Goal: Task Accomplishment & Management: Use online tool/utility

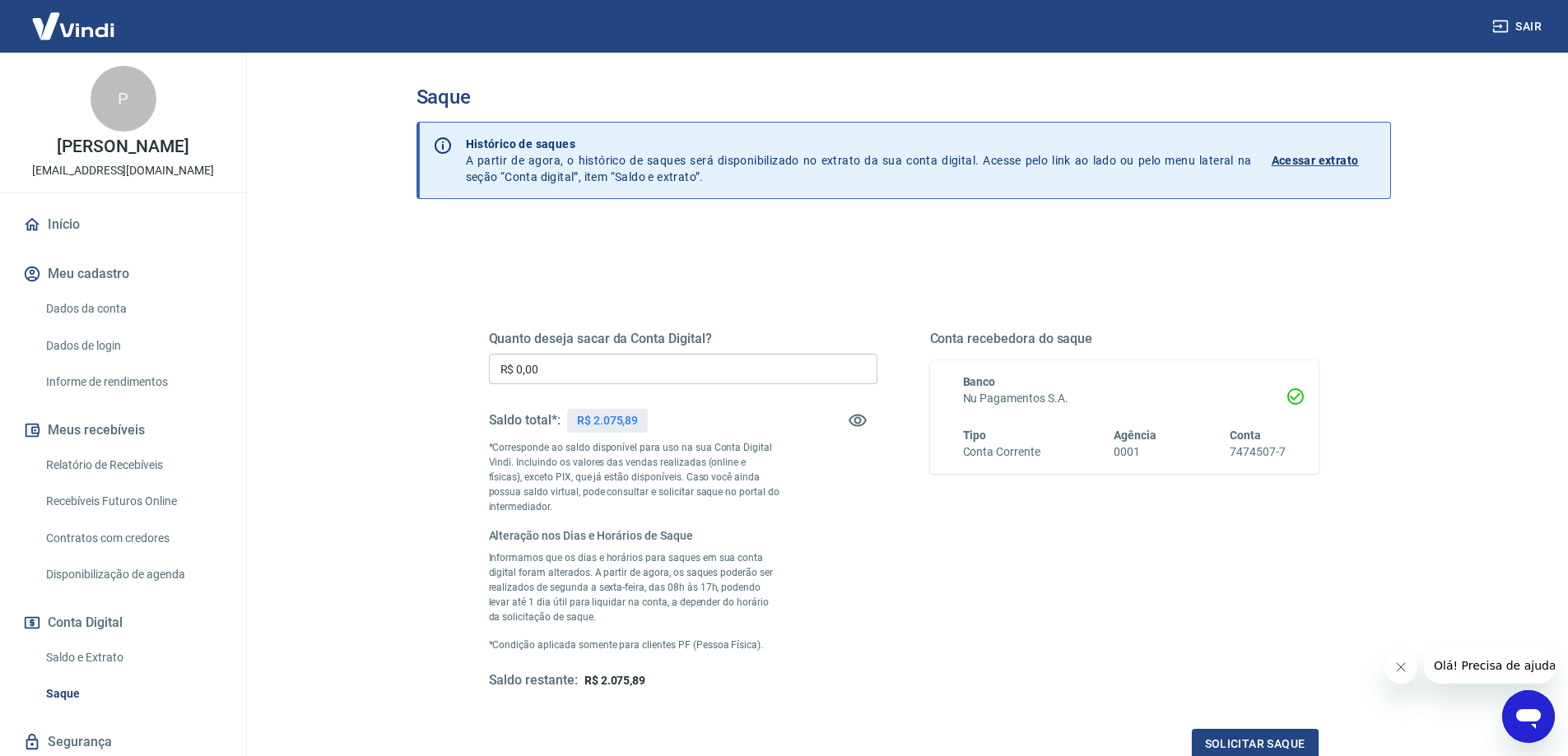
click at [569, 366] on input "R$ 0,00" at bounding box center [683, 369] width 388 height 31
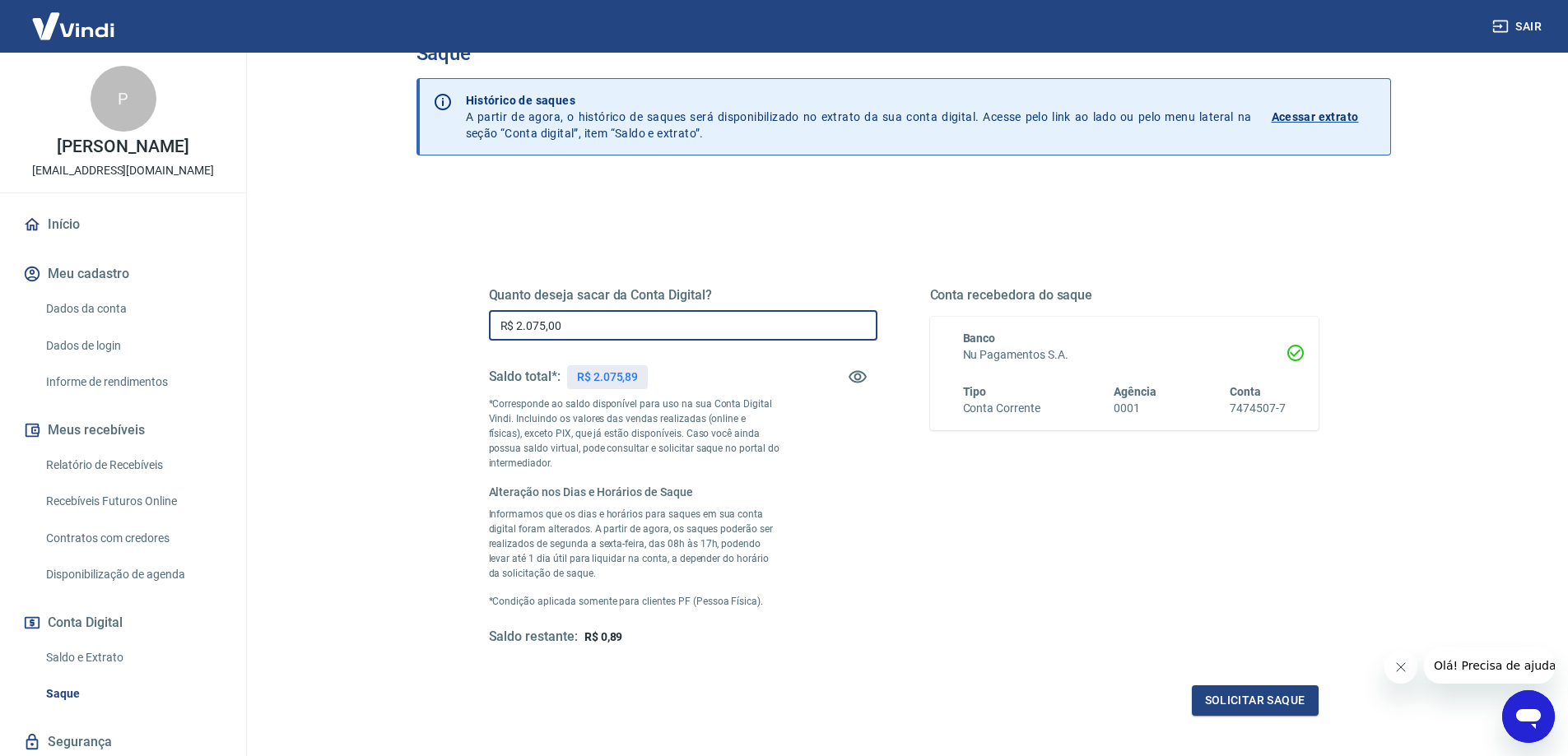
scroll to position [82, 0]
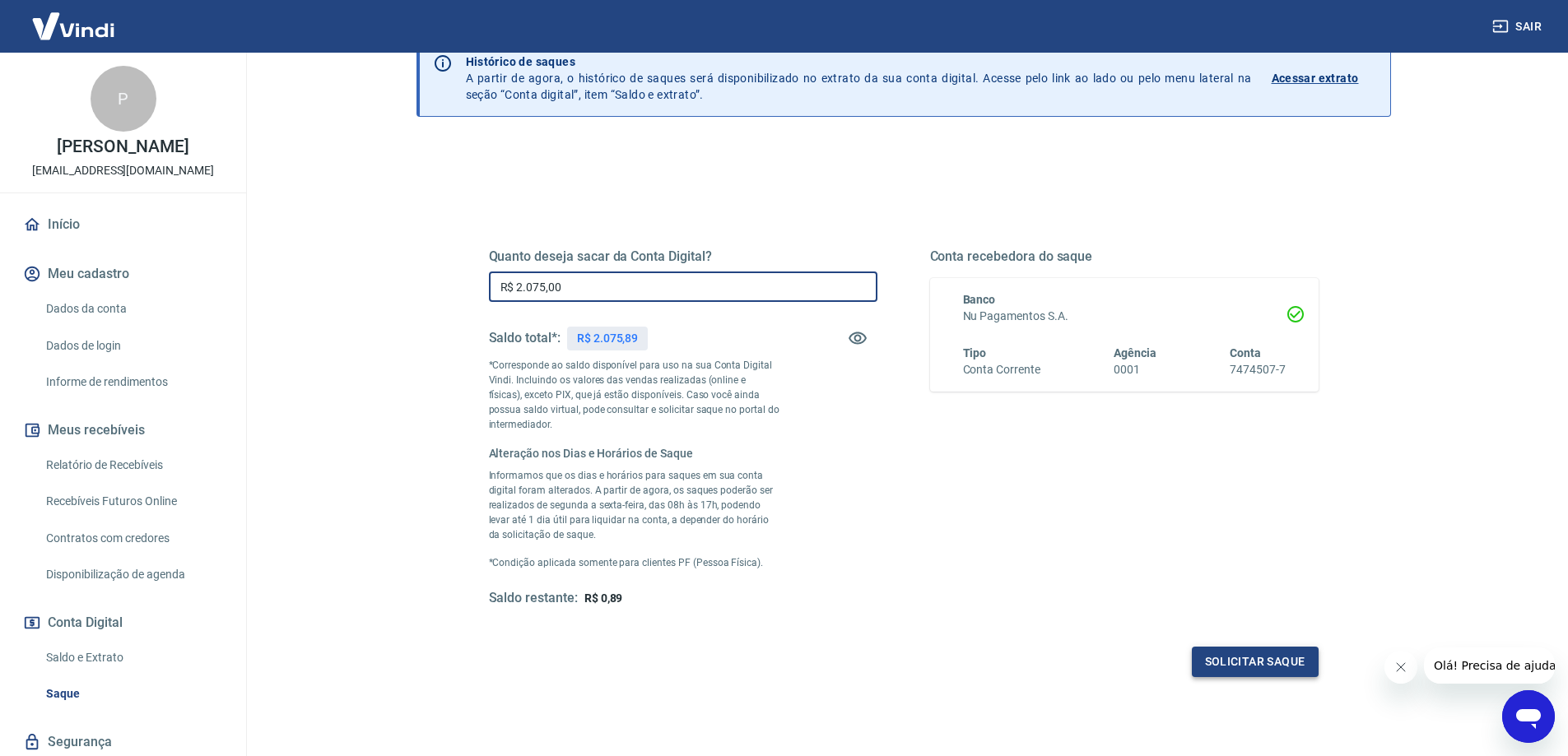
type input "R$ 2.075,00"
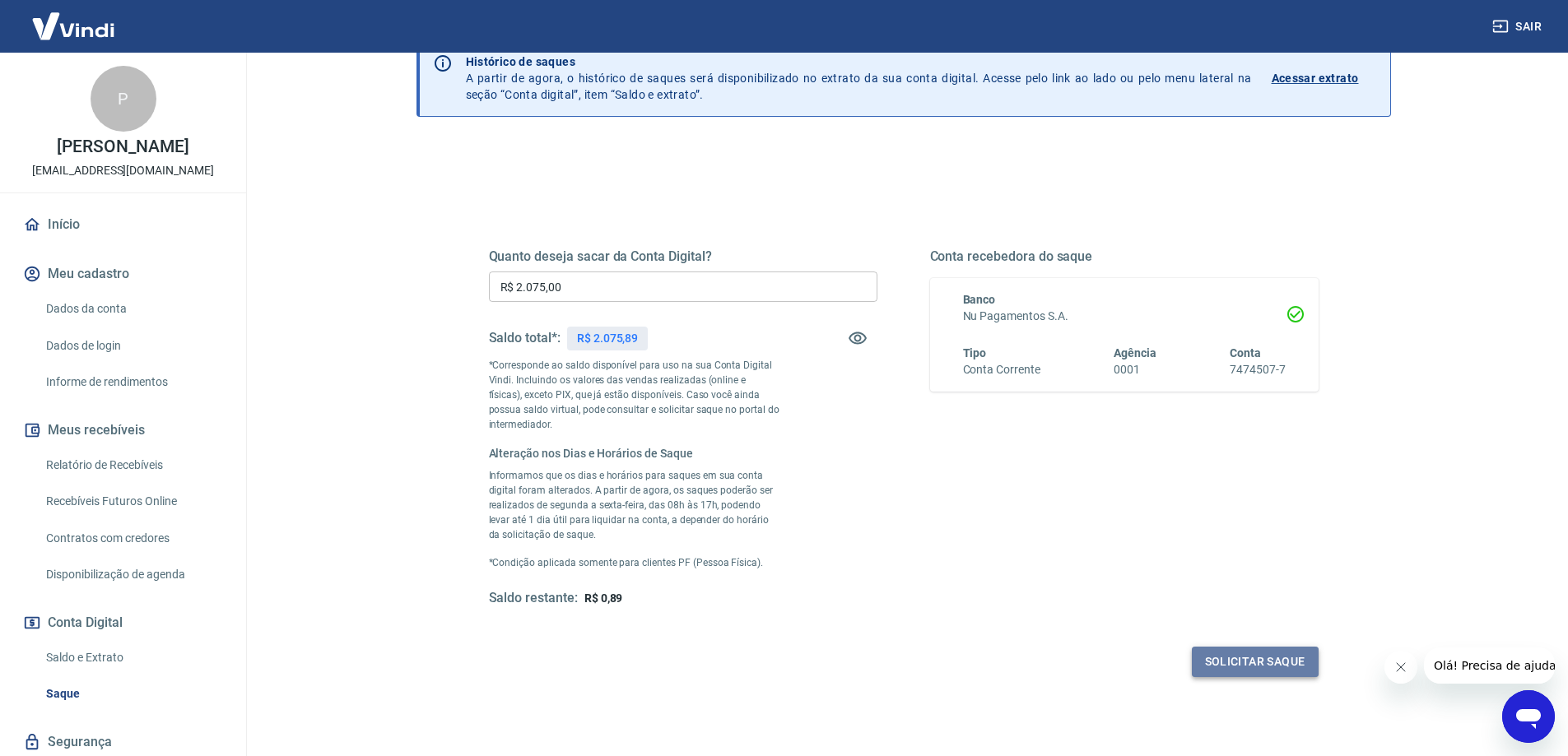
click at [1230, 664] on button "Solicitar saque" at bounding box center [1255, 662] width 127 height 31
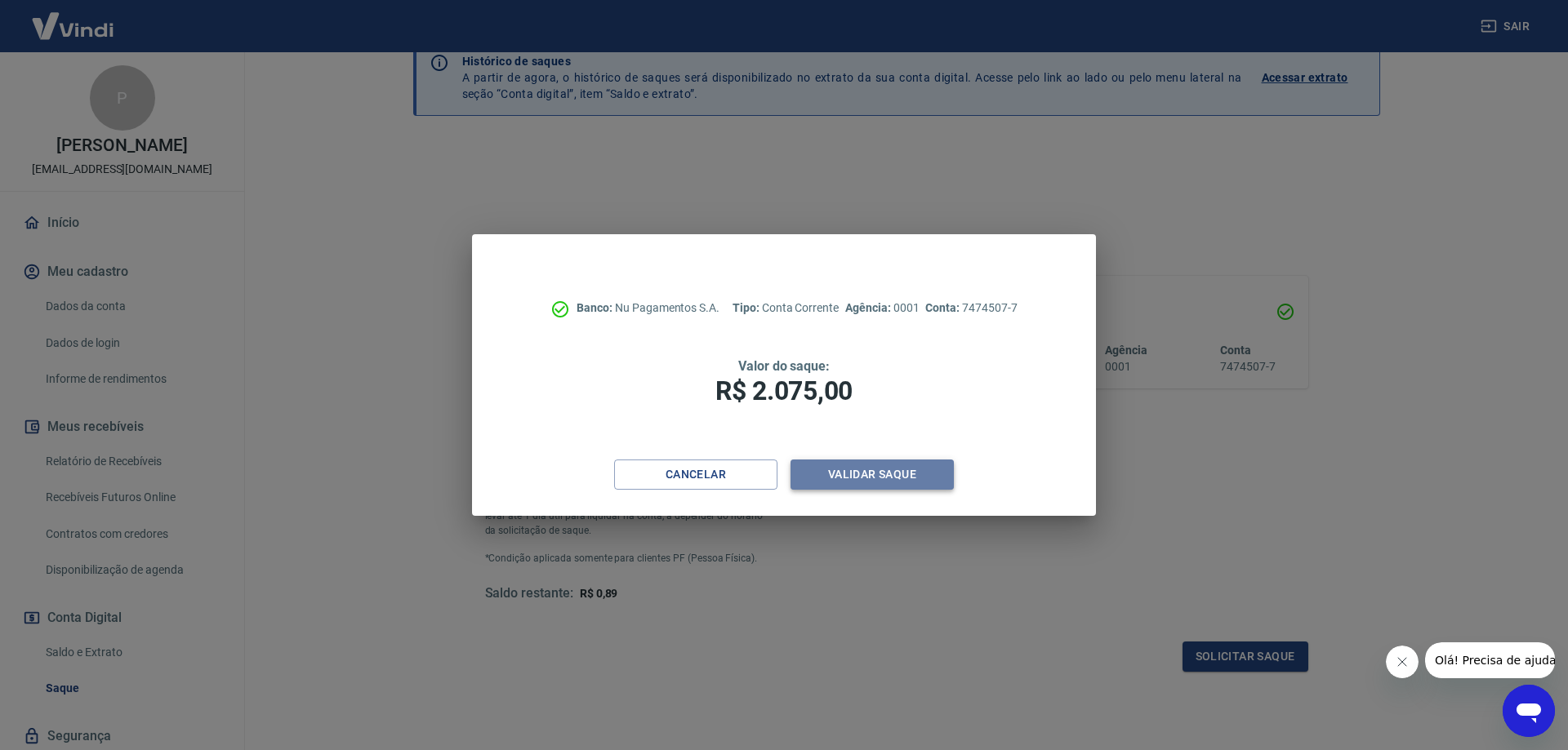
click at [893, 480] on button "Validar saque" at bounding box center [872, 475] width 164 height 30
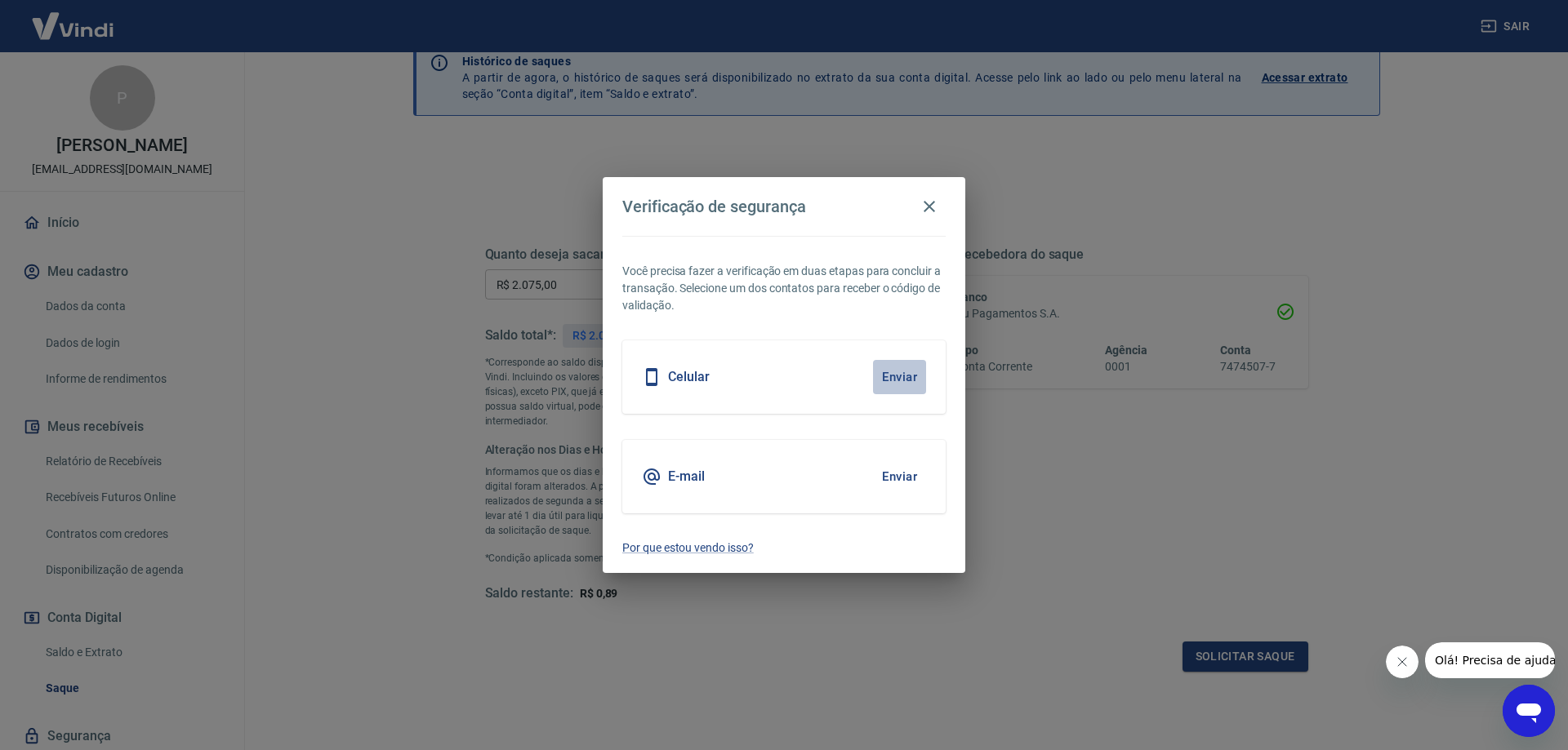
click at [902, 378] on button "Enviar" at bounding box center [900, 377] width 53 height 34
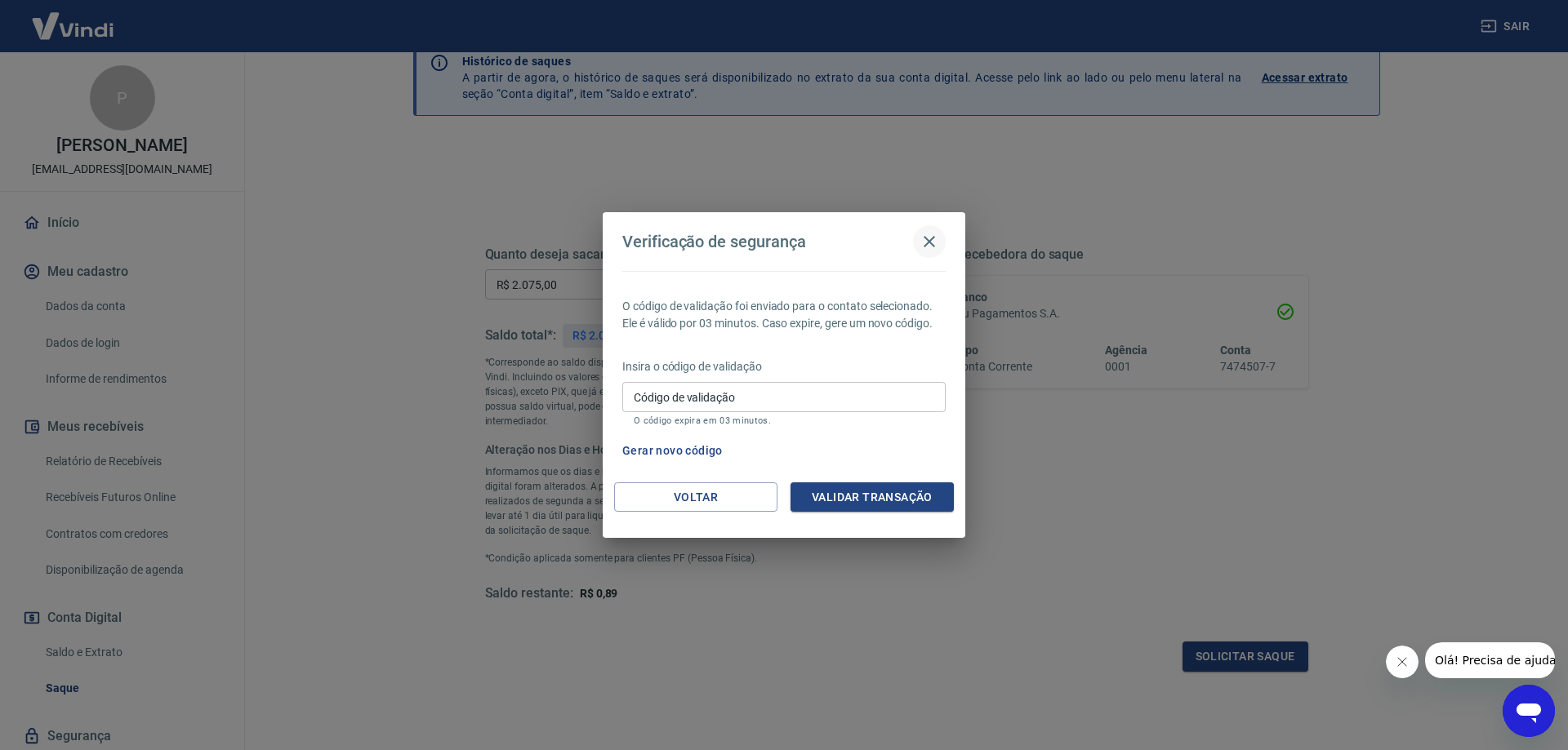
click at [928, 238] on icon "button" at bounding box center [929, 241] width 20 height 20
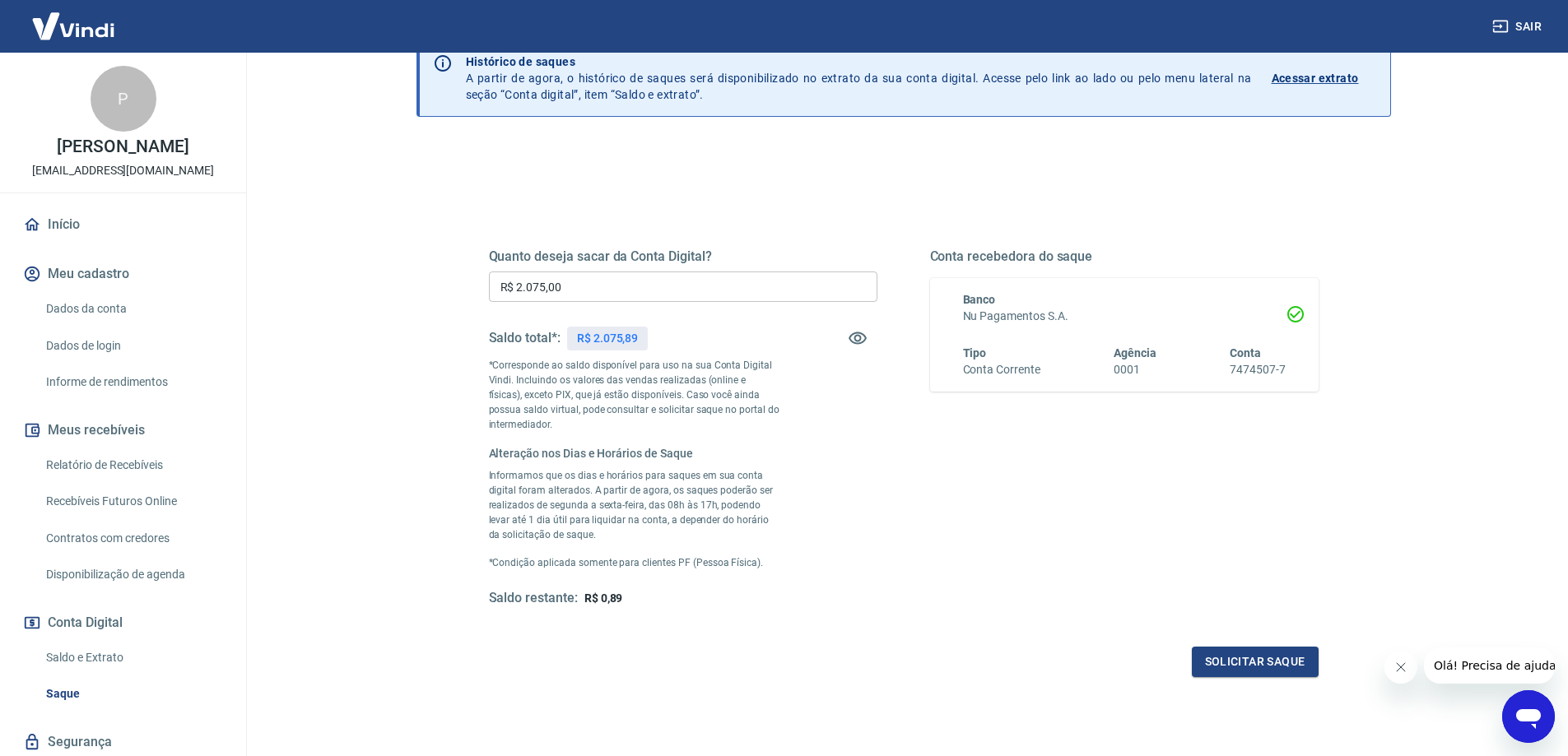
click at [1516, 666] on span "Olá! Precisa de ajuda?" at bounding box center [1496, 665] width 129 height 13
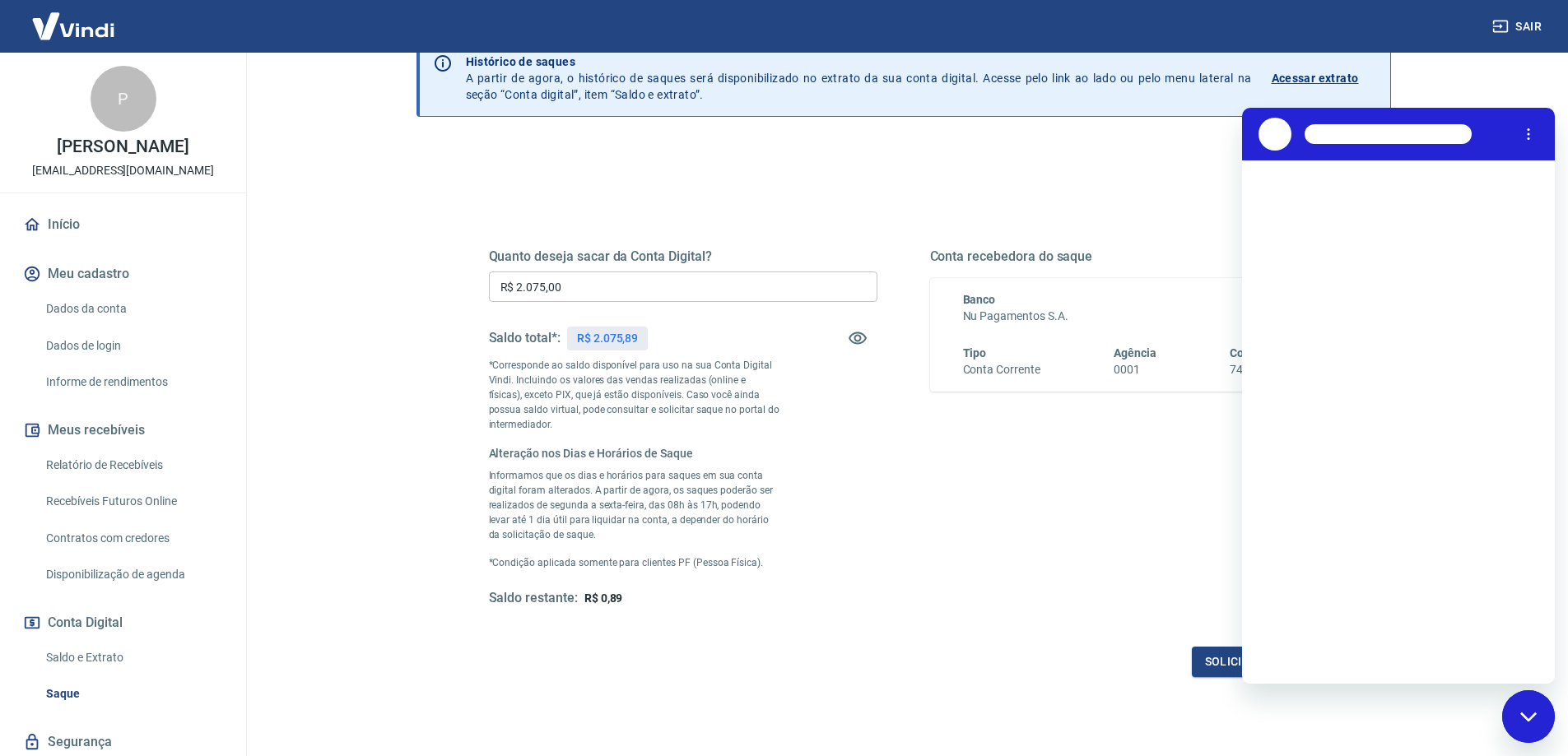
scroll to position [0, 0]
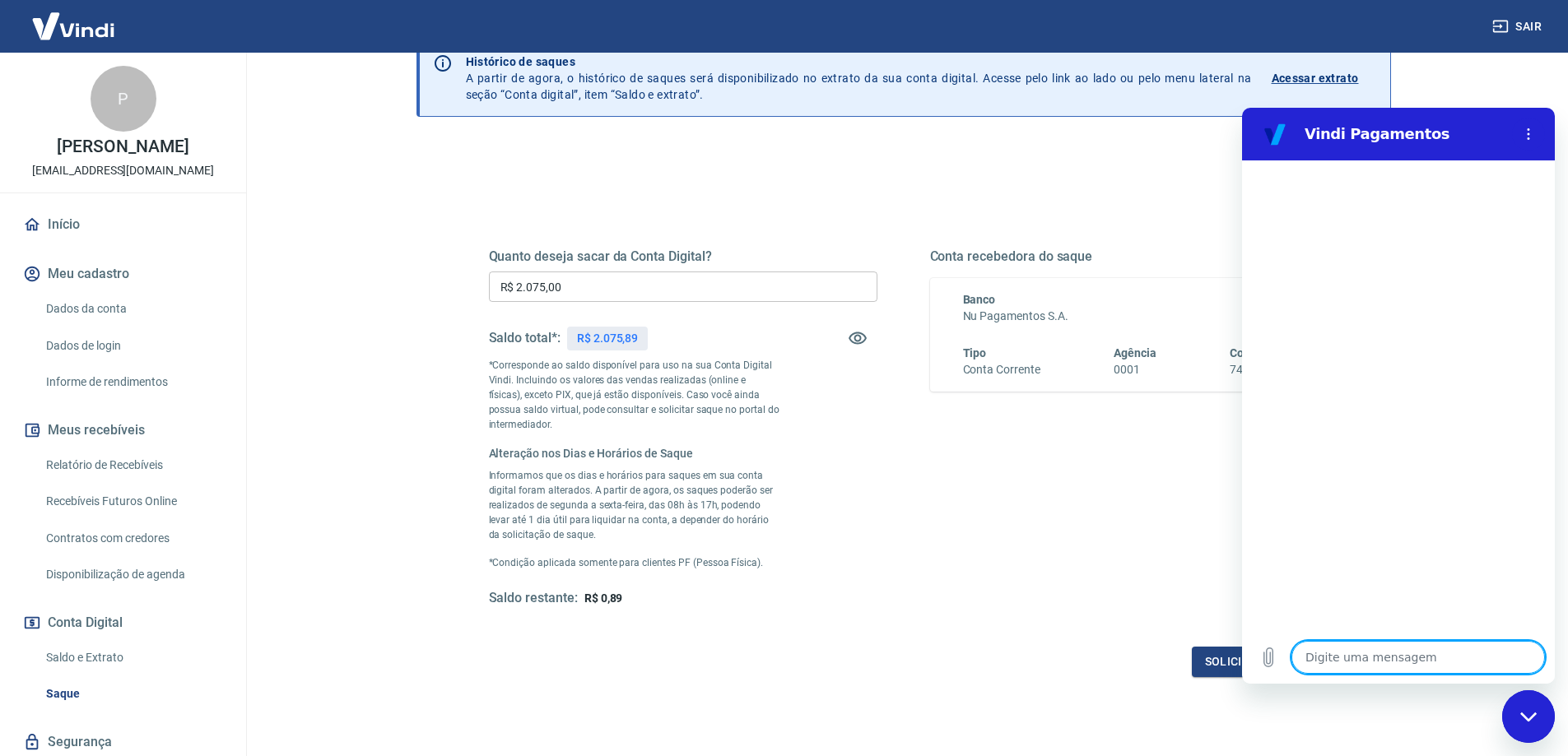
click at [1372, 649] on textarea at bounding box center [1418, 657] width 254 height 33
type textarea "s"
type textarea "x"
type textarea "sa"
type textarea "x"
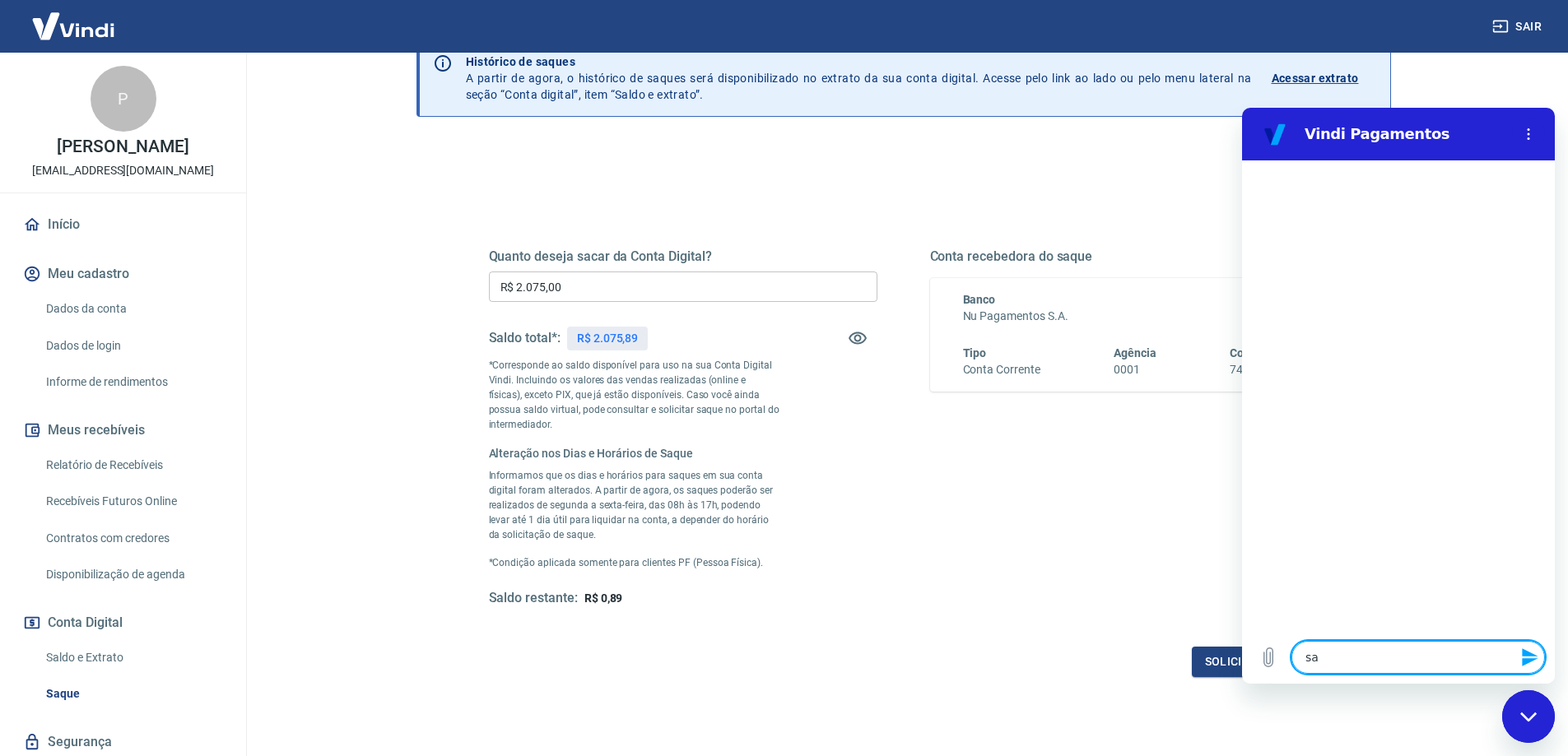
type textarea "saq"
type textarea "x"
type textarea "saqu"
type textarea "x"
type textarea "saque"
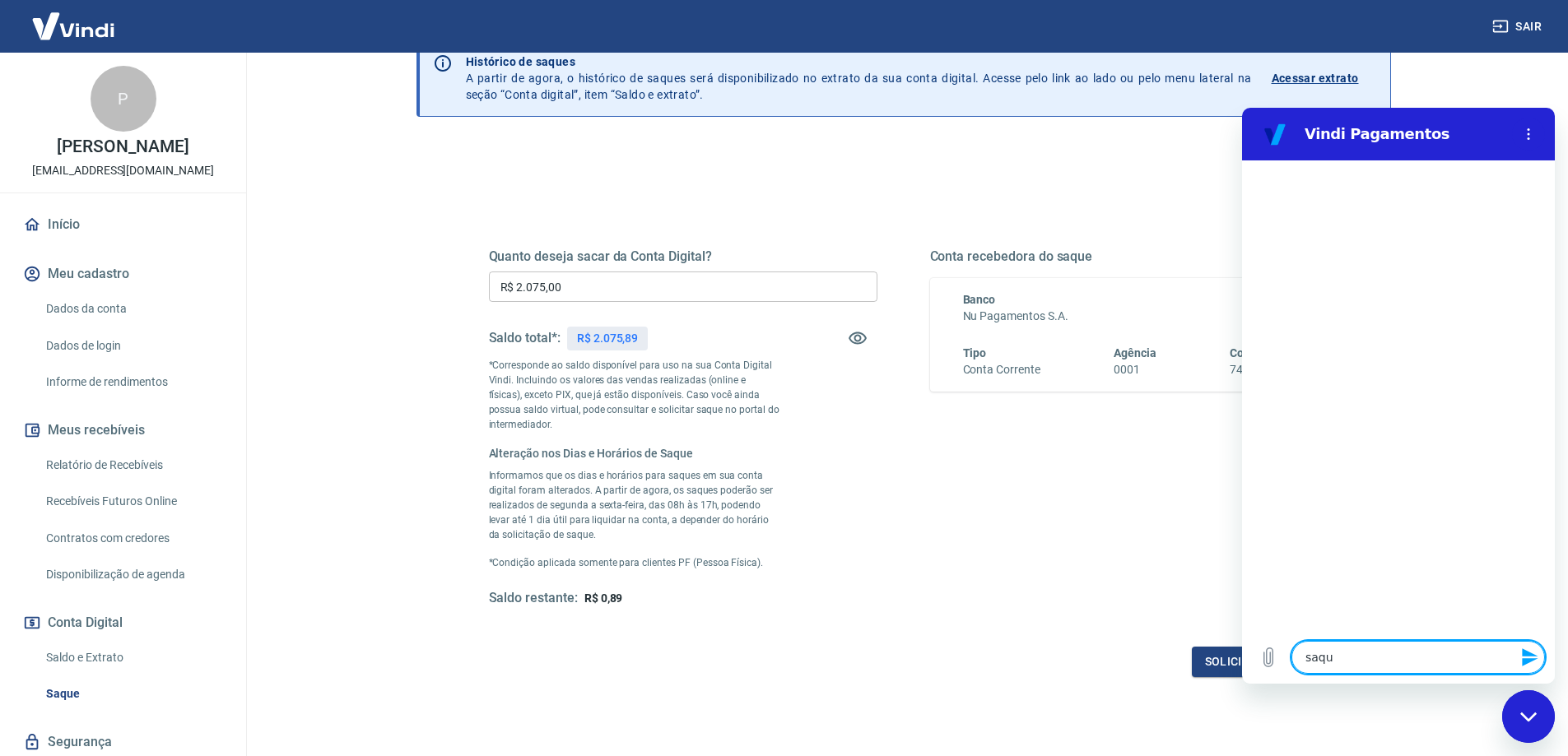
type textarea "x"
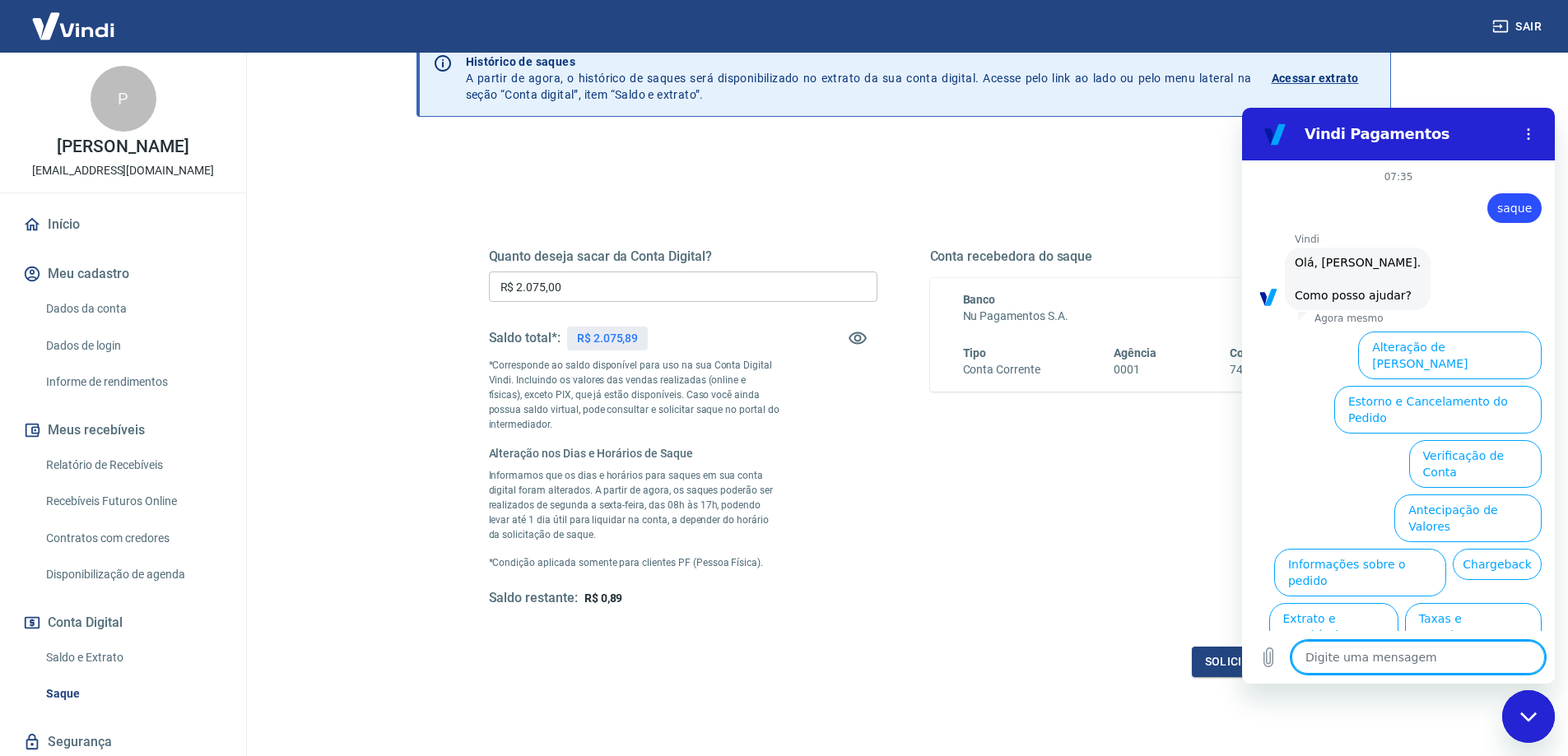
scroll to position [39, 0]
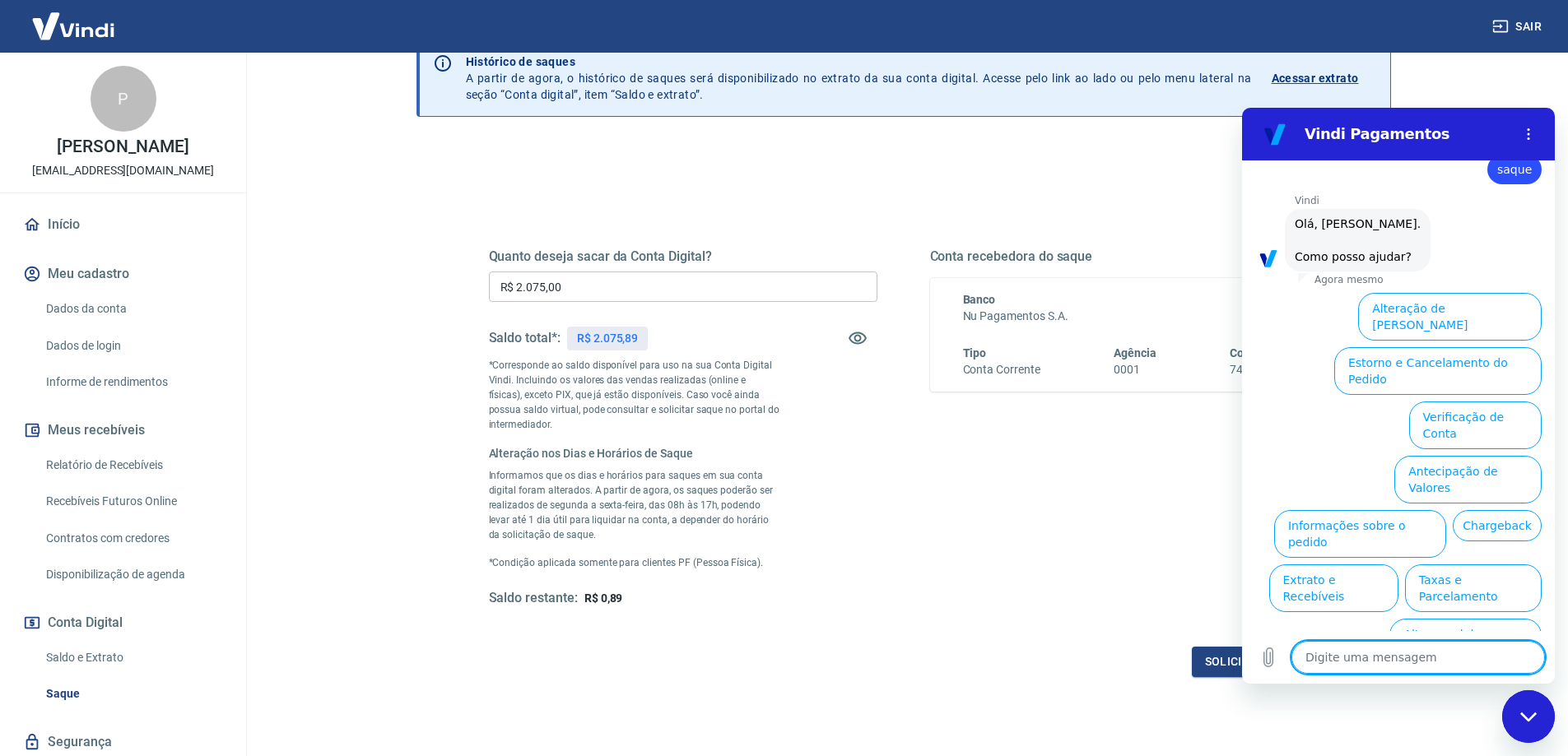
click at [1361, 656] on textarea at bounding box center [1418, 657] width 254 height 33
type textarea "s"
type textarea "x"
type textarea "sa"
type textarea "x"
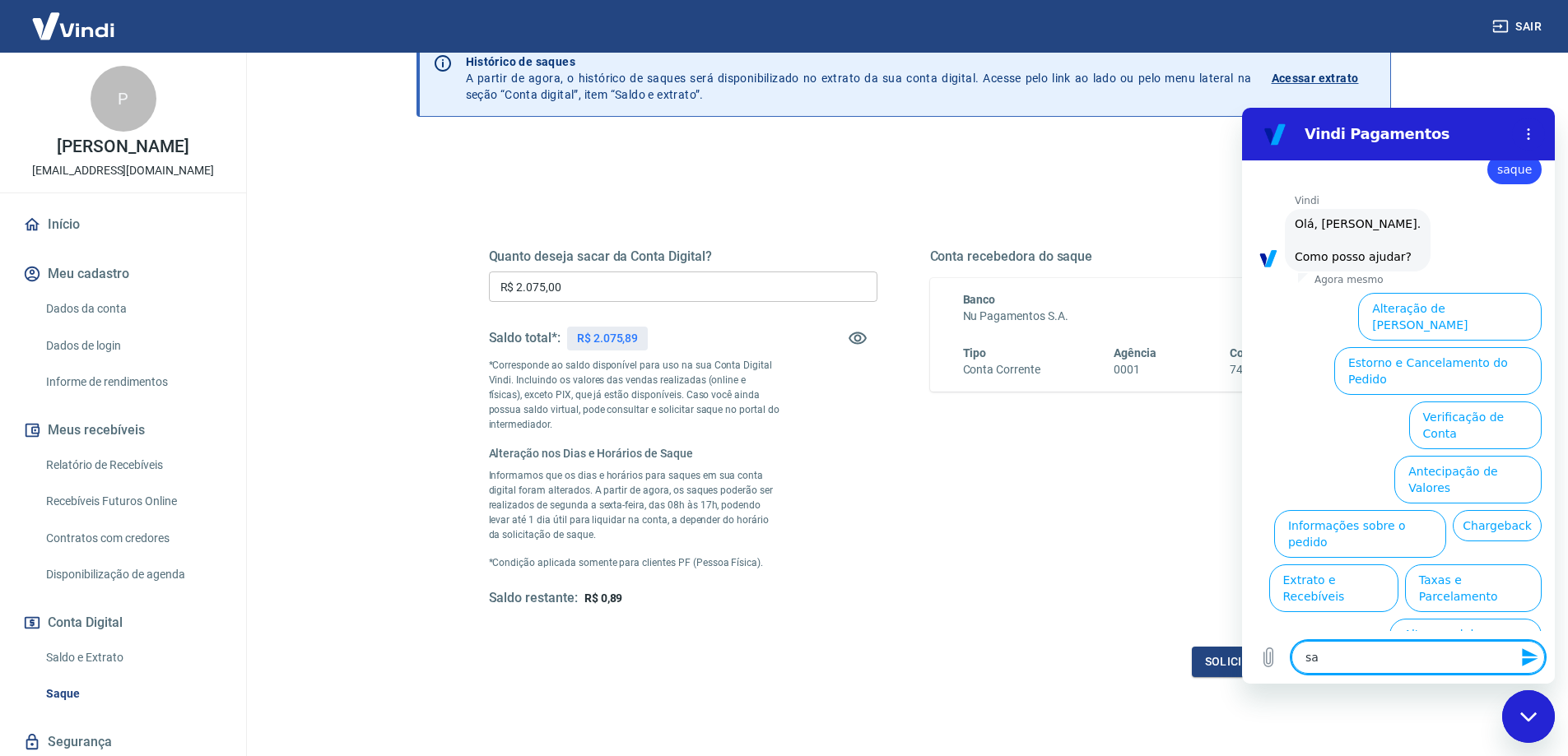
type textarea "saq"
type textarea "x"
type textarea "saqu"
type textarea "x"
type textarea "saque"
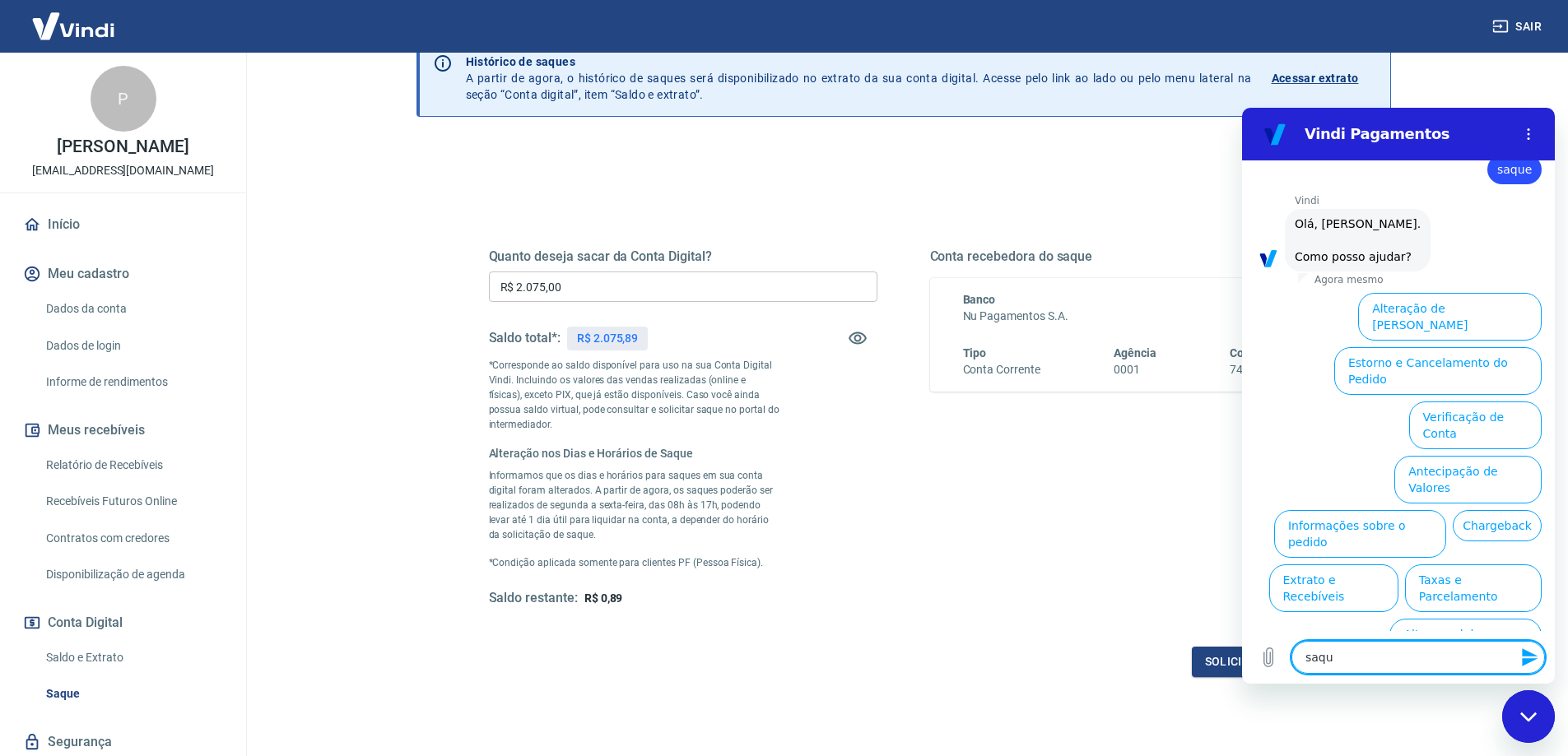
type textarea "x"
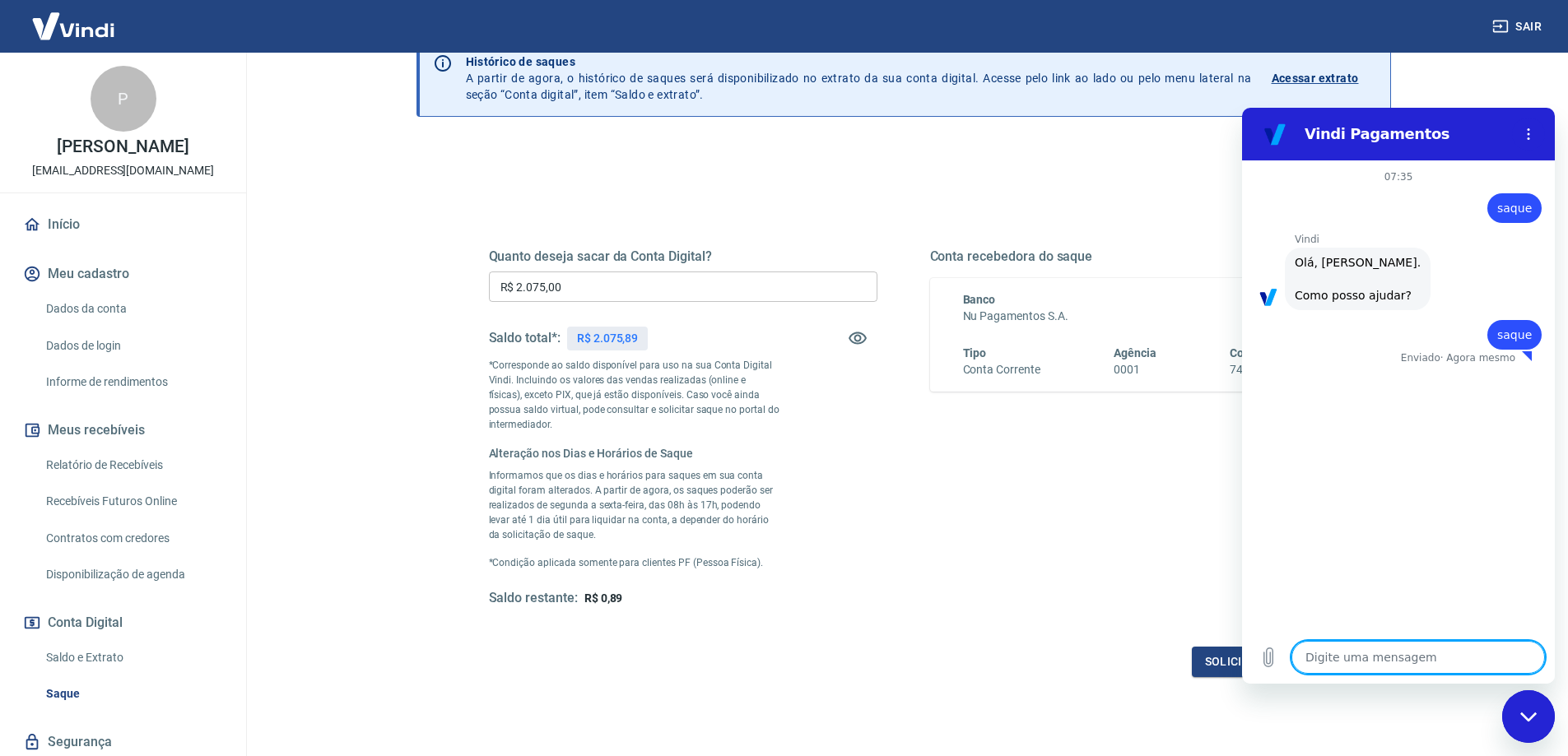
type textarea "x"
type textarea "saque"
type textarea "x"
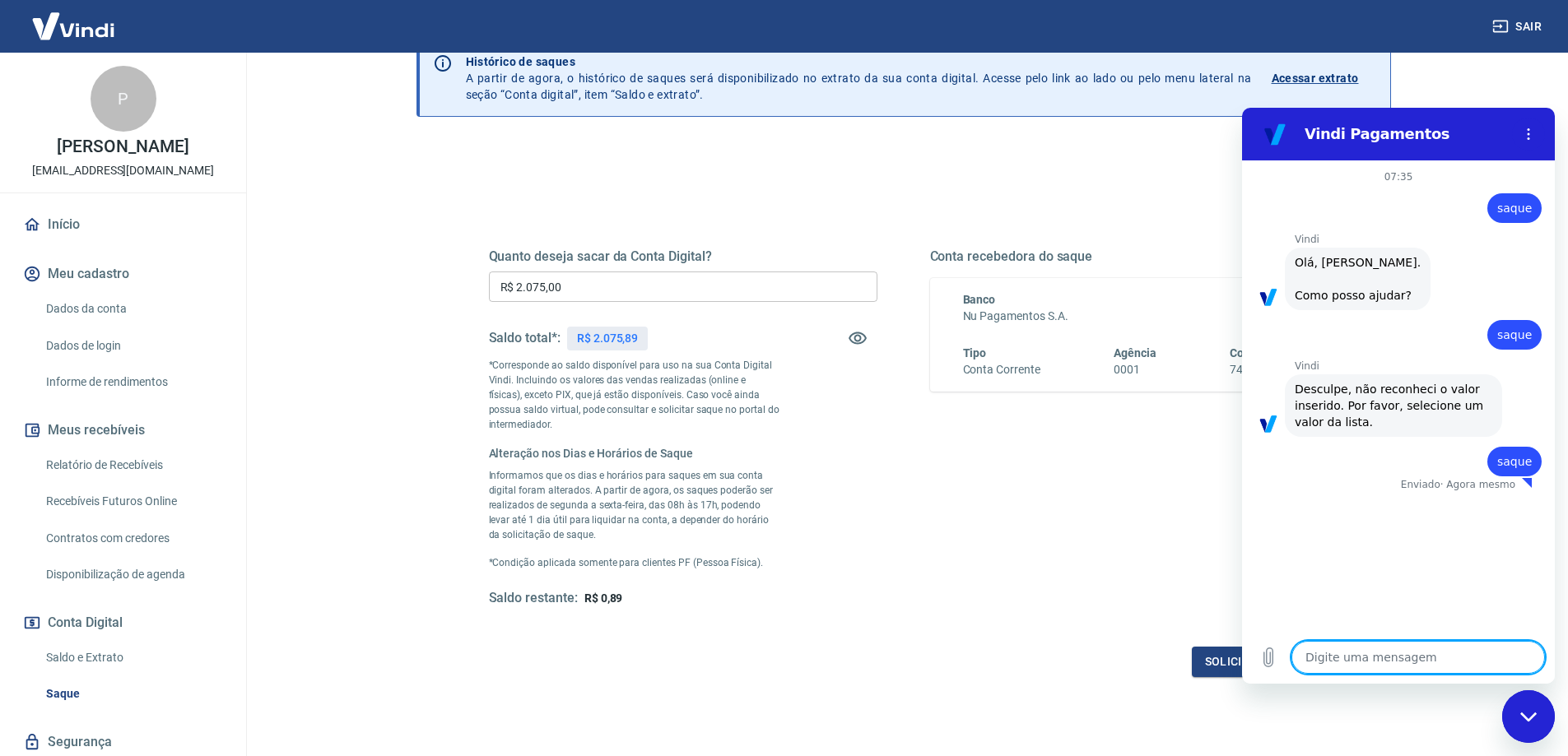
type textarea "x"
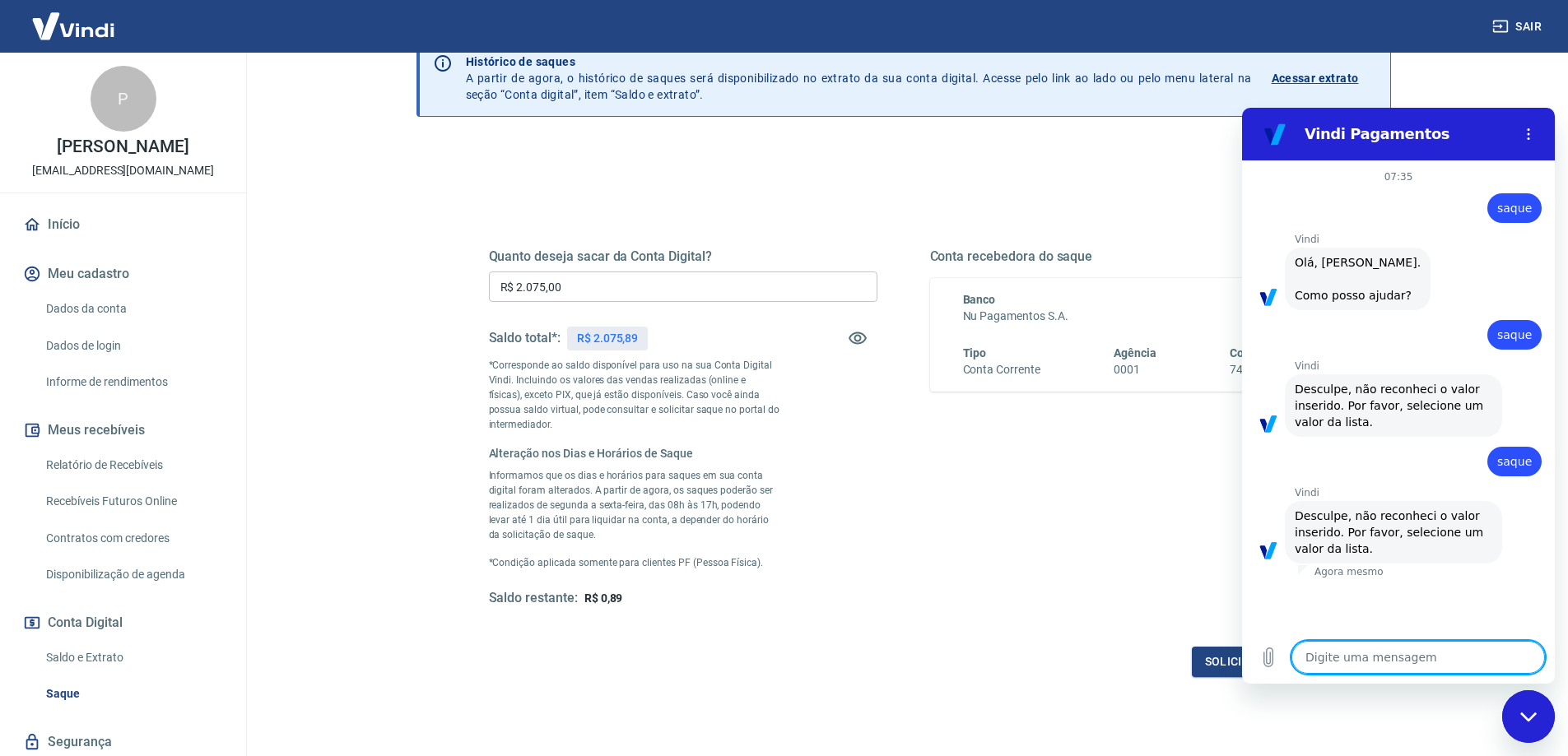
type textarea "saque"
type textarea "x"
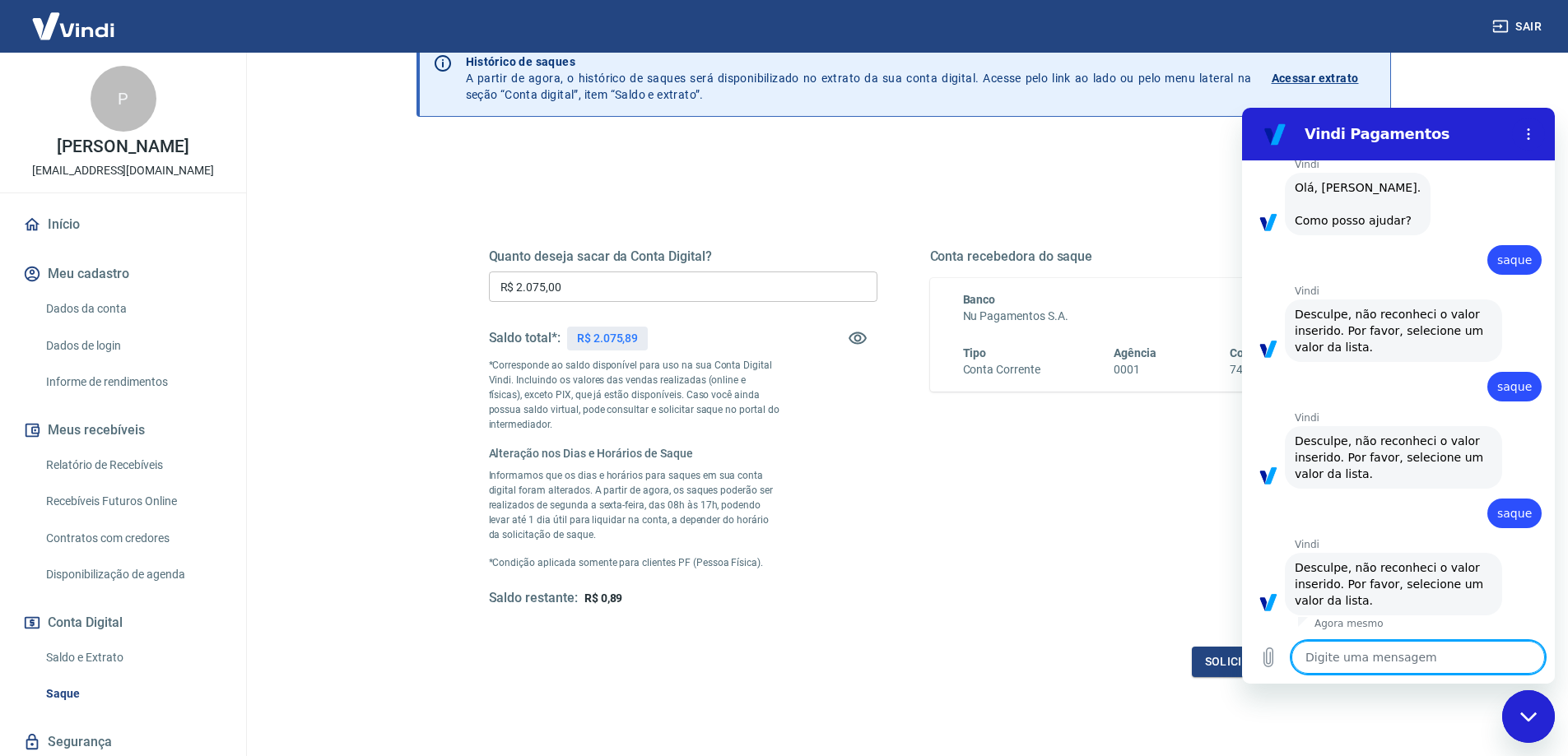
scroll to position [78, 0]
type textarea "saque"
type textarea "x"
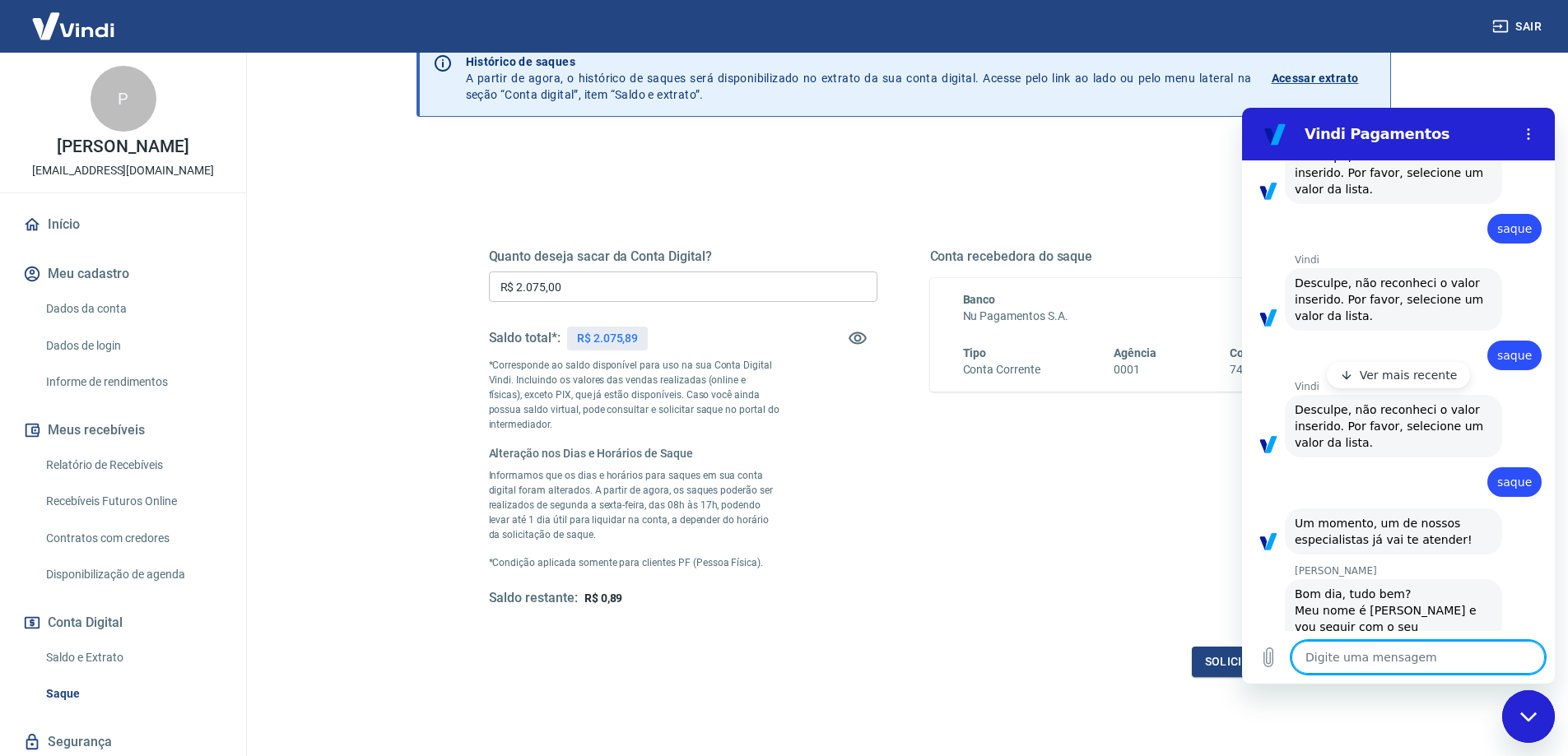
scroll to position [296, 0]
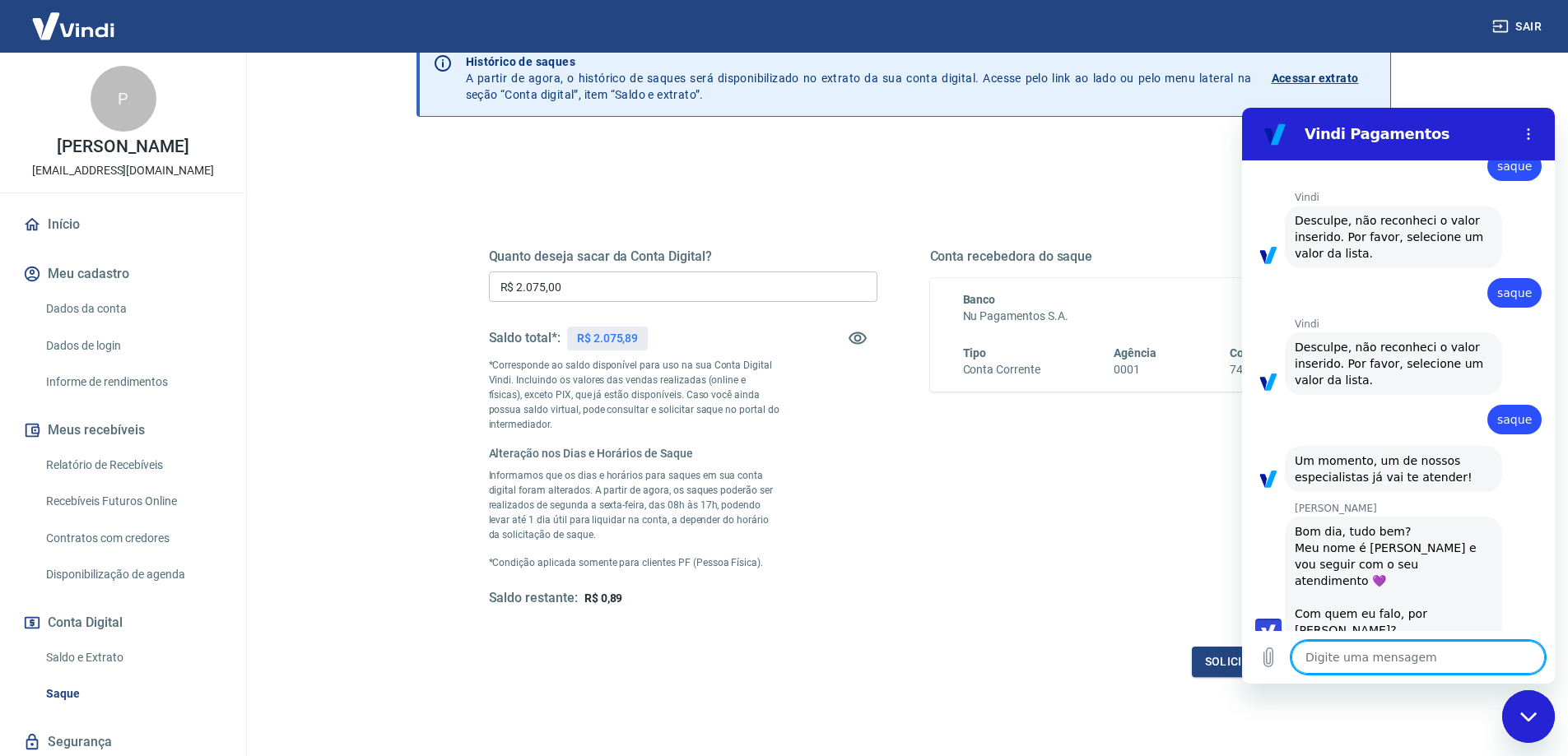
type textarea "x"
click at [1349, 660] on textarea at bounding box center [1418, 657] width 254 height 33
type textarea "B"
type textarea "x"
type textarea "Bo"
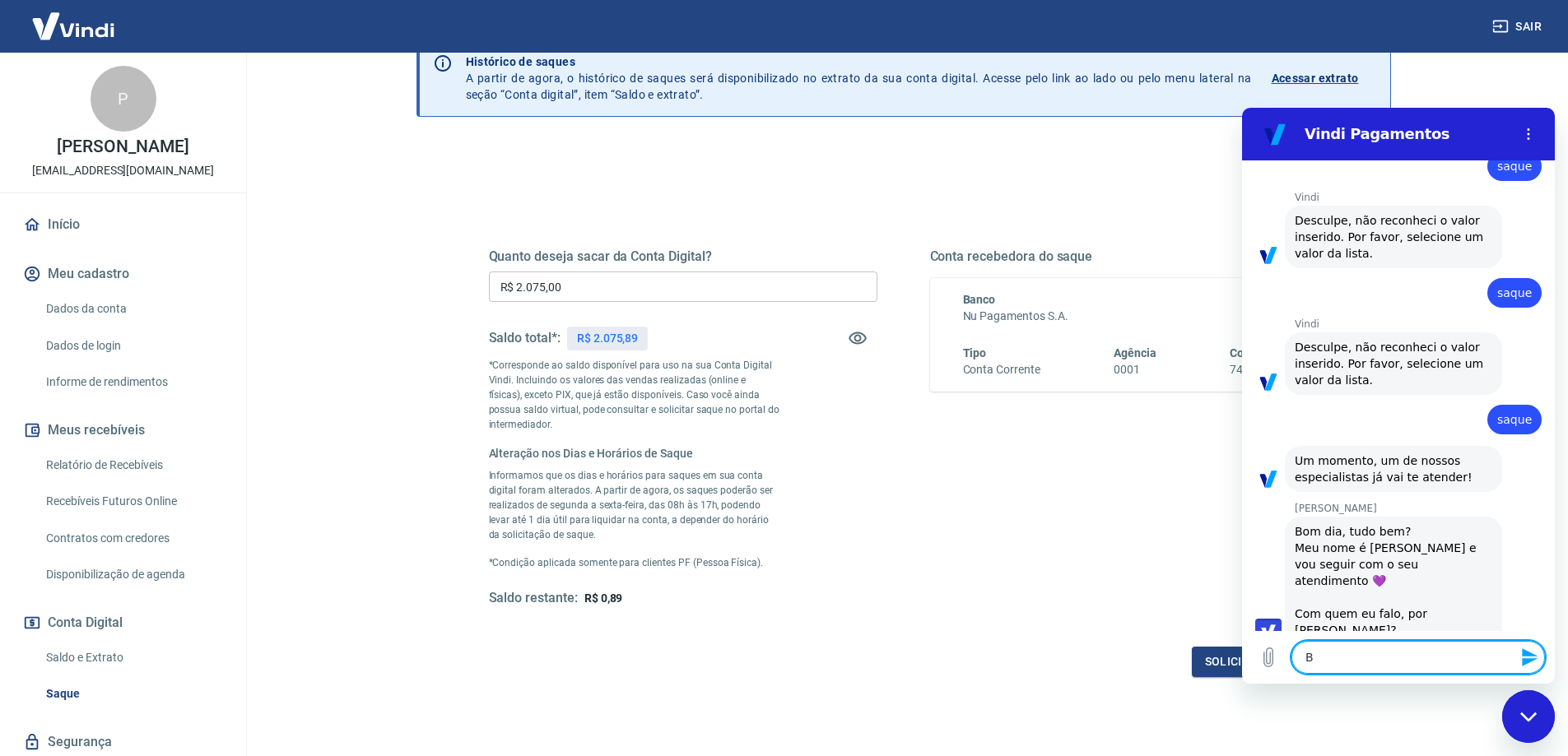
type textarea "x"
type textarea "Bom"
type textarea "x"
type textarea "Bom"
type textarea "x"
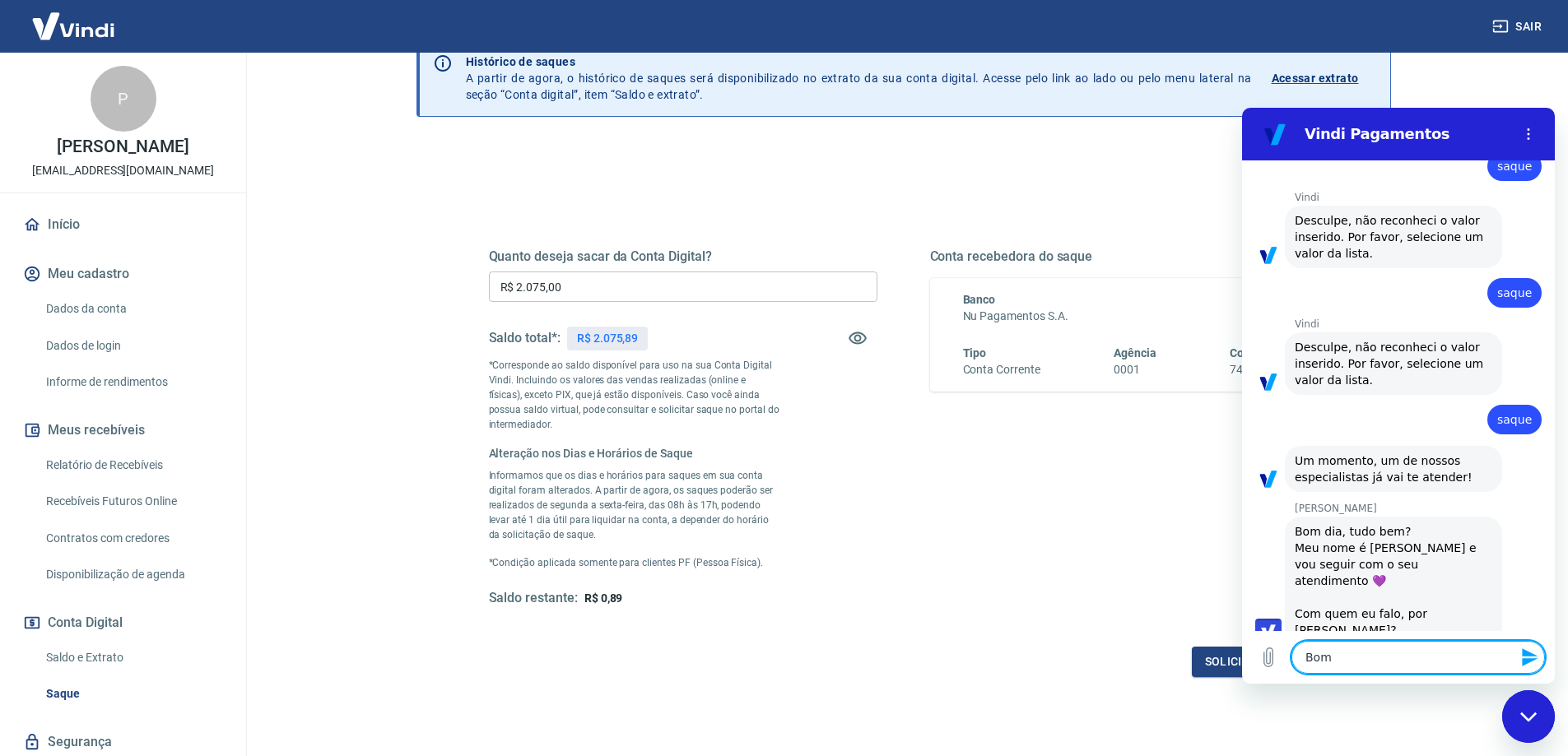
type textarea "Bom d"
type textarea "x"
type textarea "Bom di"
type textarea "x"
type textarea "Bom dia"
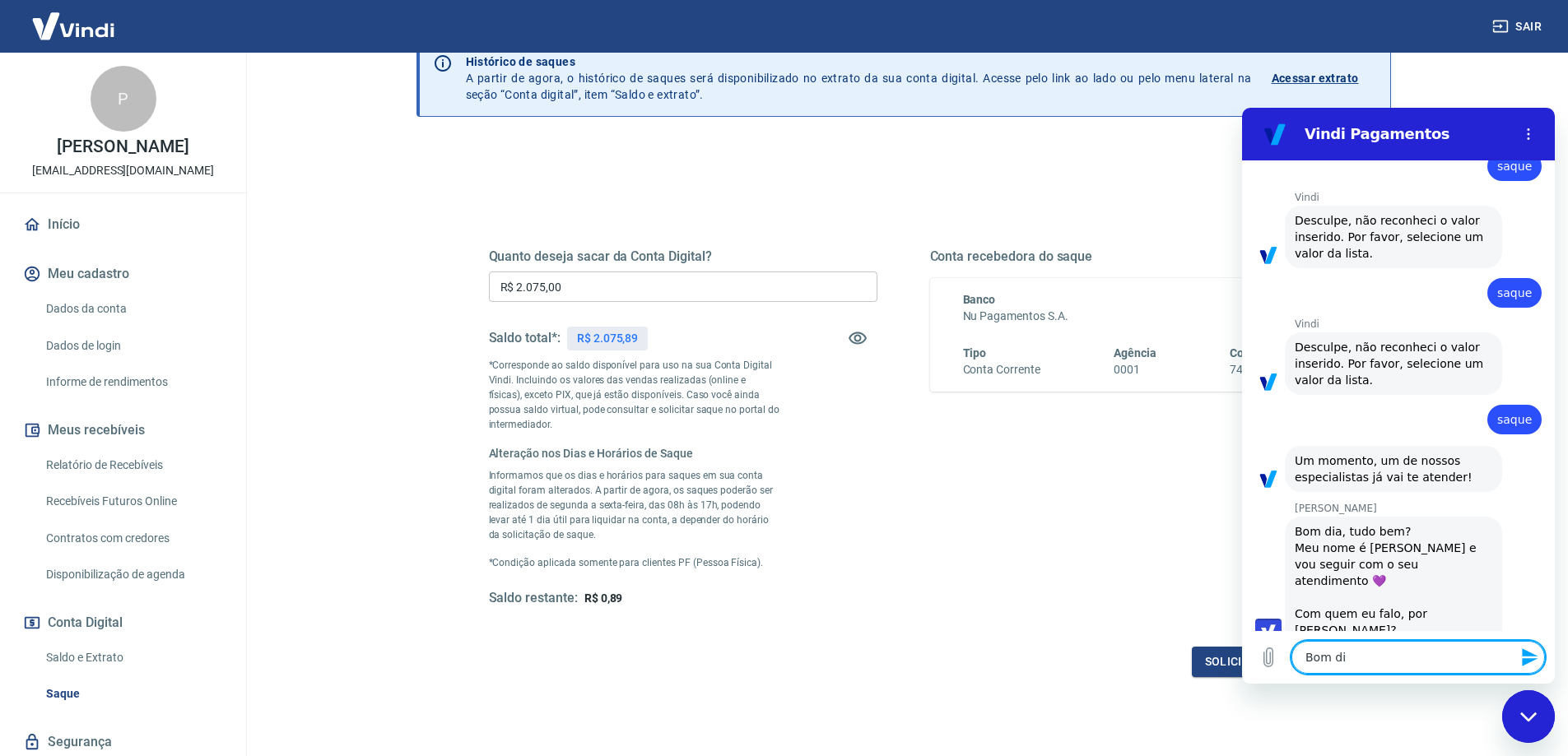
type textarea "x"
type textarea "Bom dia"
type textarea "x"
type textarea "Bom dia V"
type textarea "x"
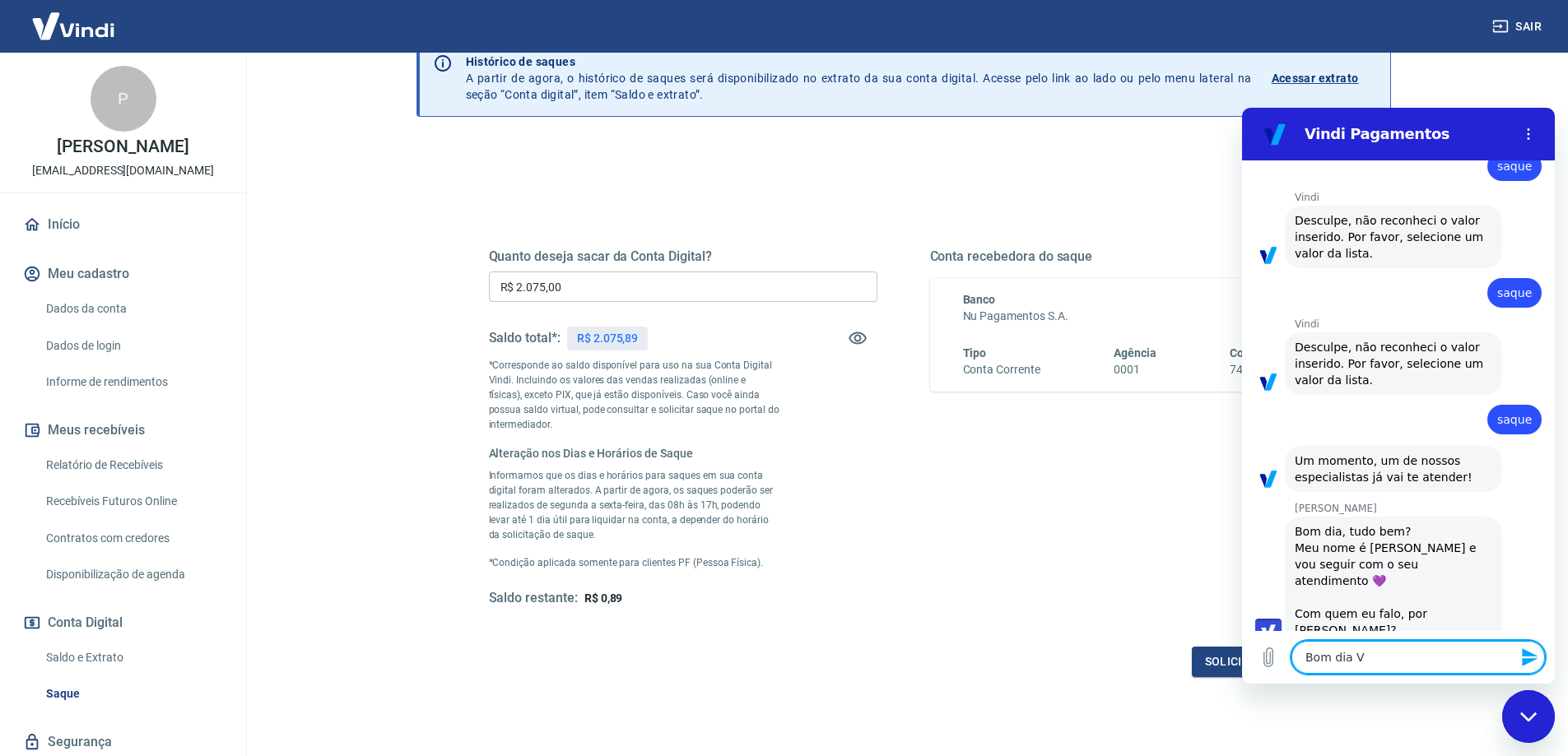
type textarea "Bom dia Vi"
type textarea "x"
type textarea "Bom dia Viv"
type textarea "x"
type textarea "Bom dia Vivi"
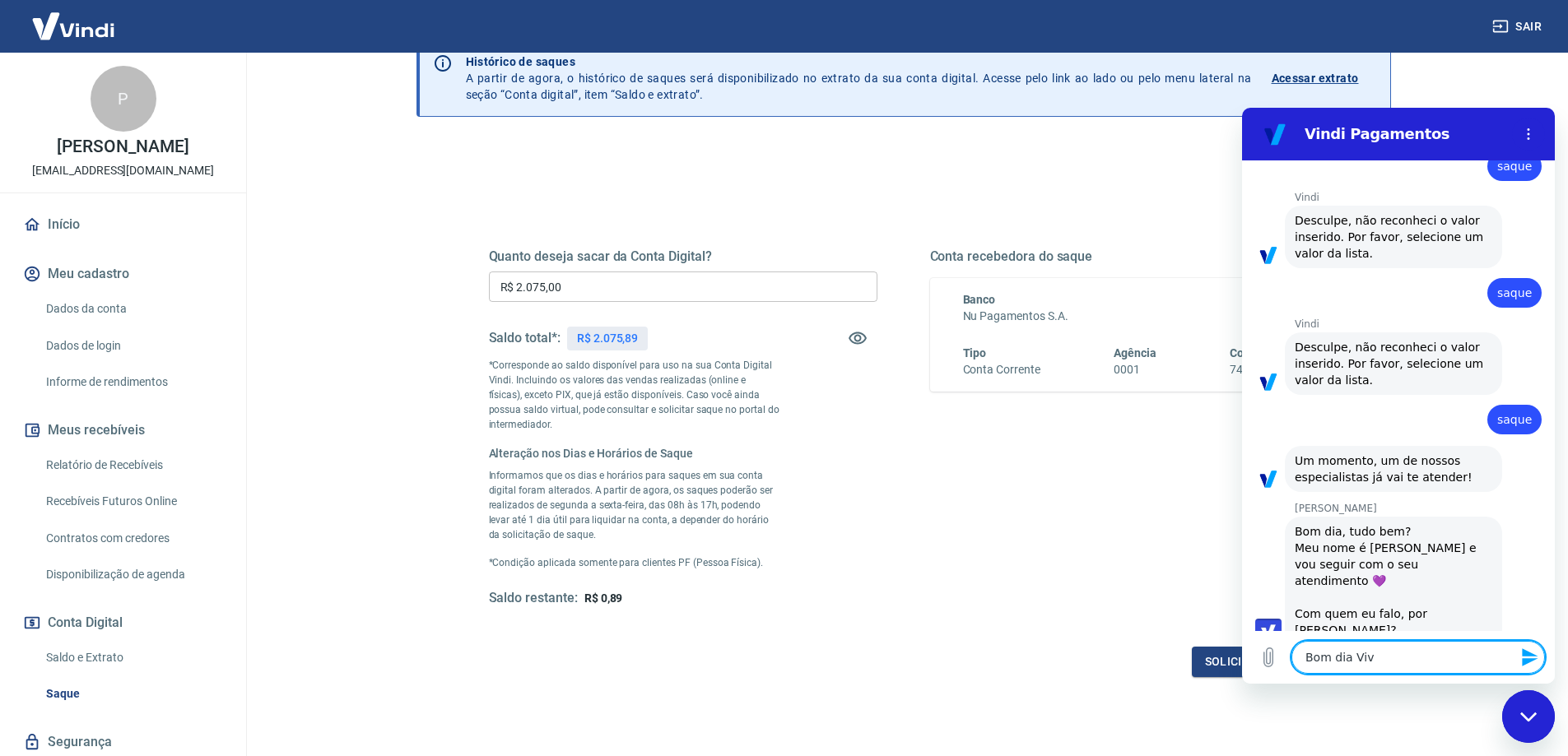
type textarea "x"
type textarea "Bom dia Vivia"
type textarea "x"
type textarea "Bom dia [PERSON_NAME]"
type textarea "x"
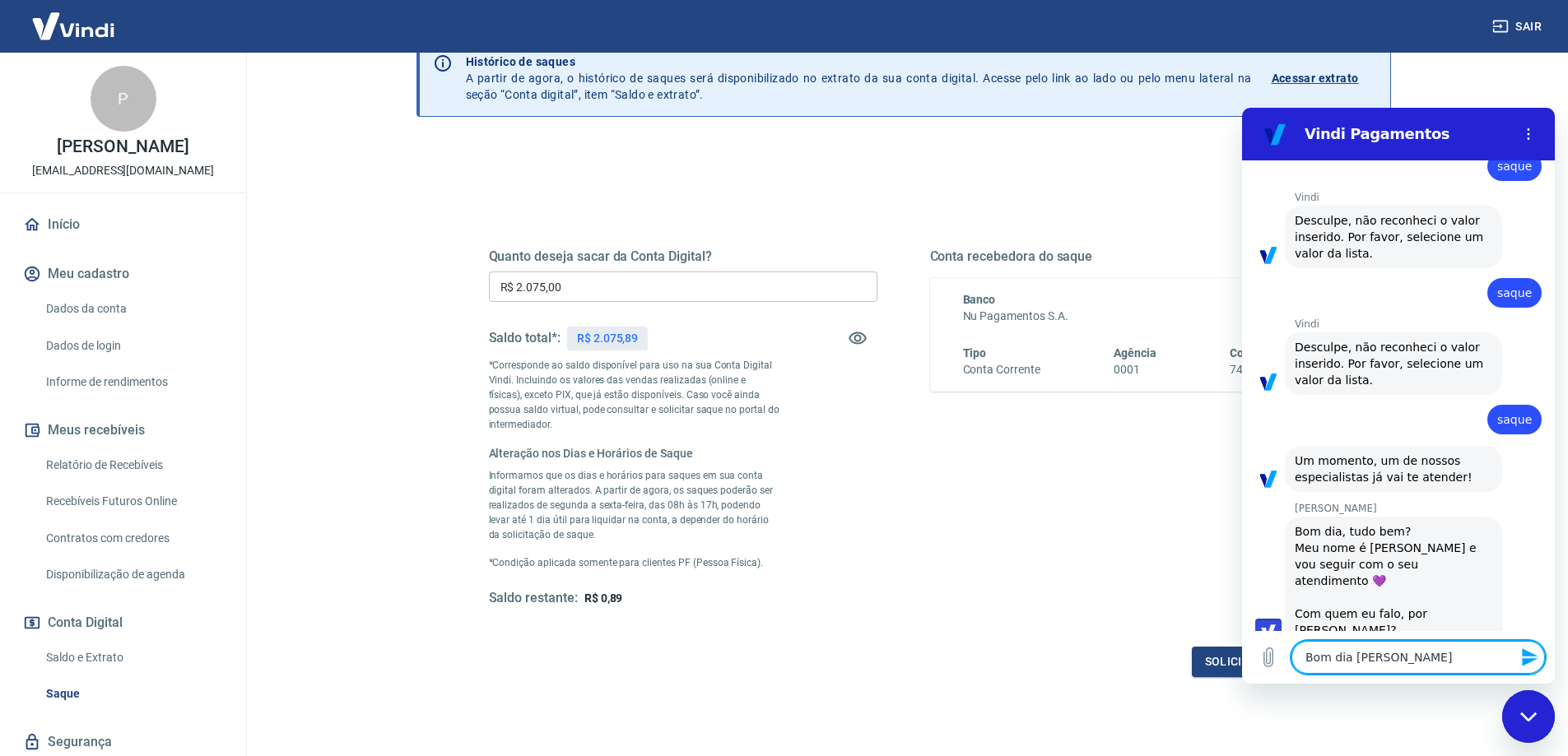
type textarea "Bom dia [PERSON_NAME]"
type textarea "x"
type textarea "Bom dia [PERSON_NAME]"
type textarea "x"
type textarea "Bom dia [PERSON_NAME]"
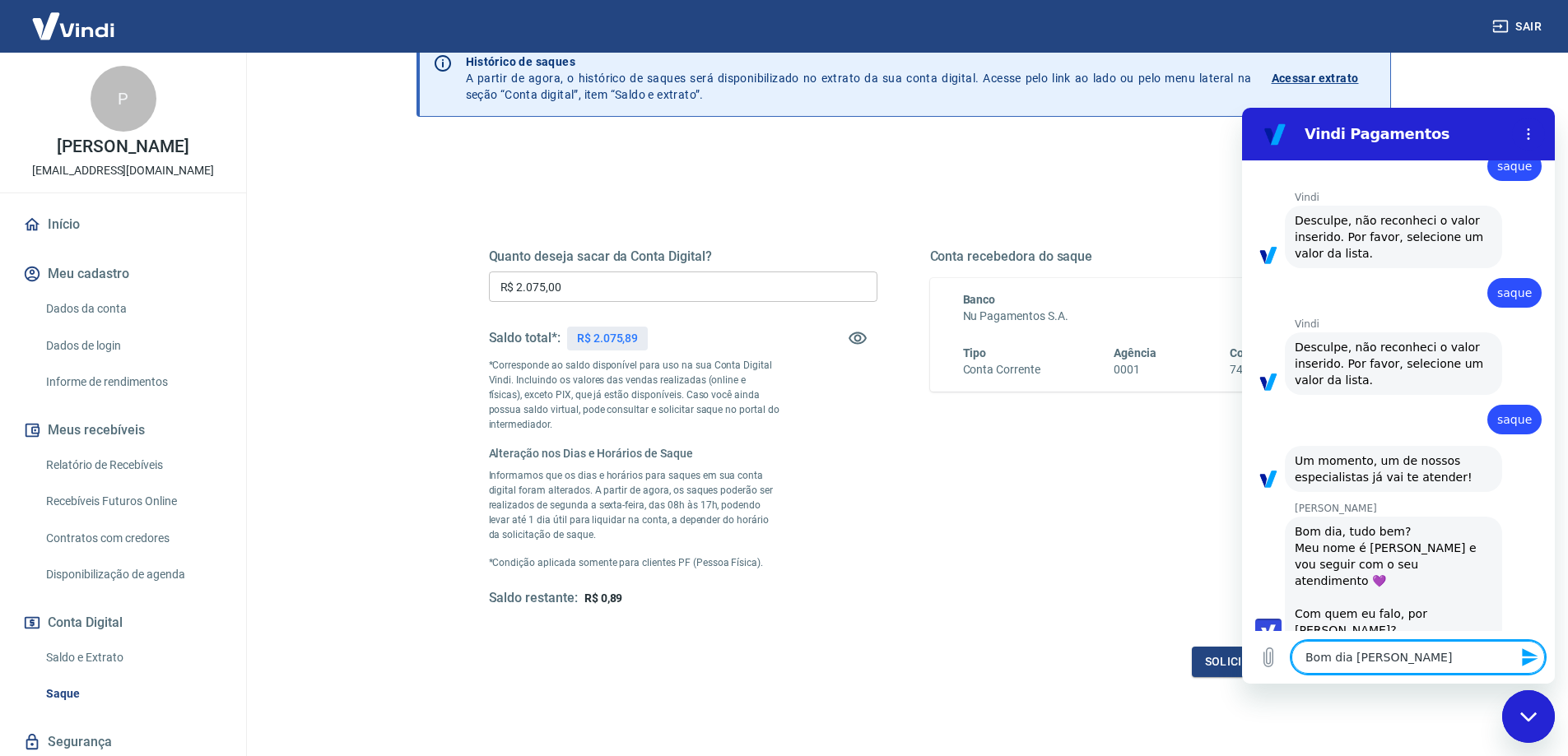
type textarea "x"
type textarea "Bom dia Viviane me"
type textarea "x"
type textarea "Bom dia Viviane me"
type textarea "x"
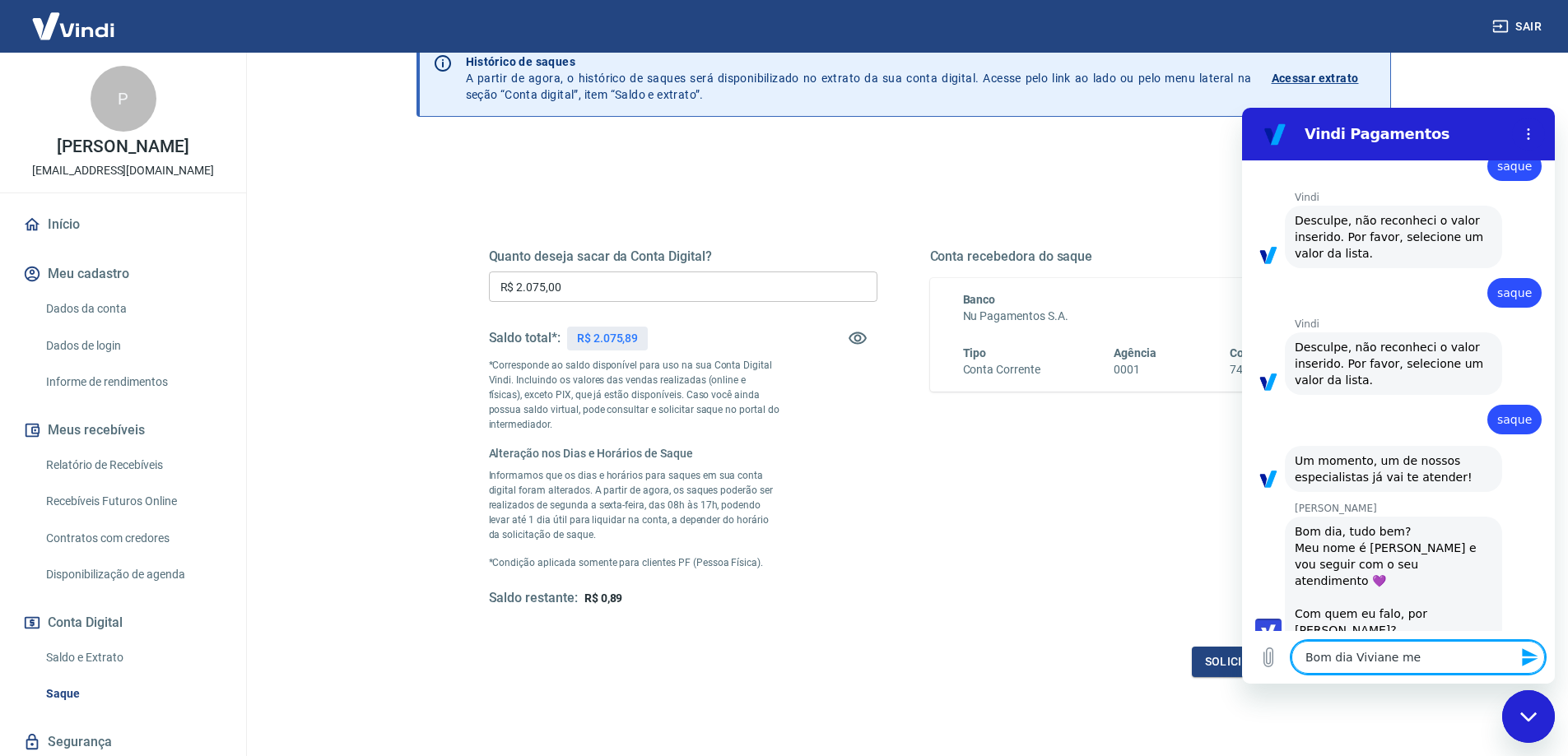
type textarea "Bom dia Viviane me c"
type textarea "x"
type textarea "Bom dia Viviane me ch"
type textarea "x"
type textarea "Bom dia Viviane me cha"
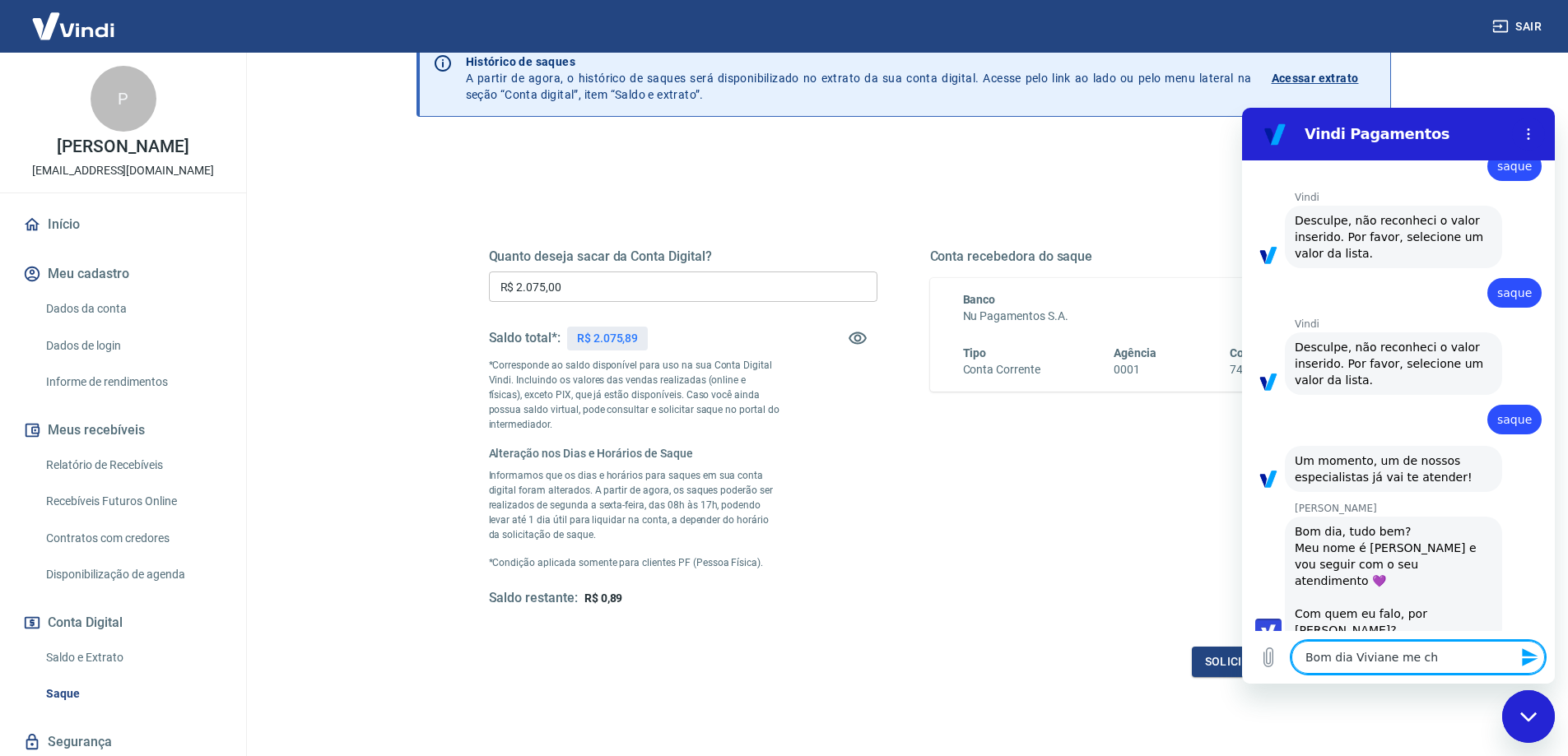
type textarea "x"
type textarea "Bom dia Viviane me cham"
type textarea "x"
type textarea "Bom dia [PERSON_NAME] me chamo"
type textarea "x"
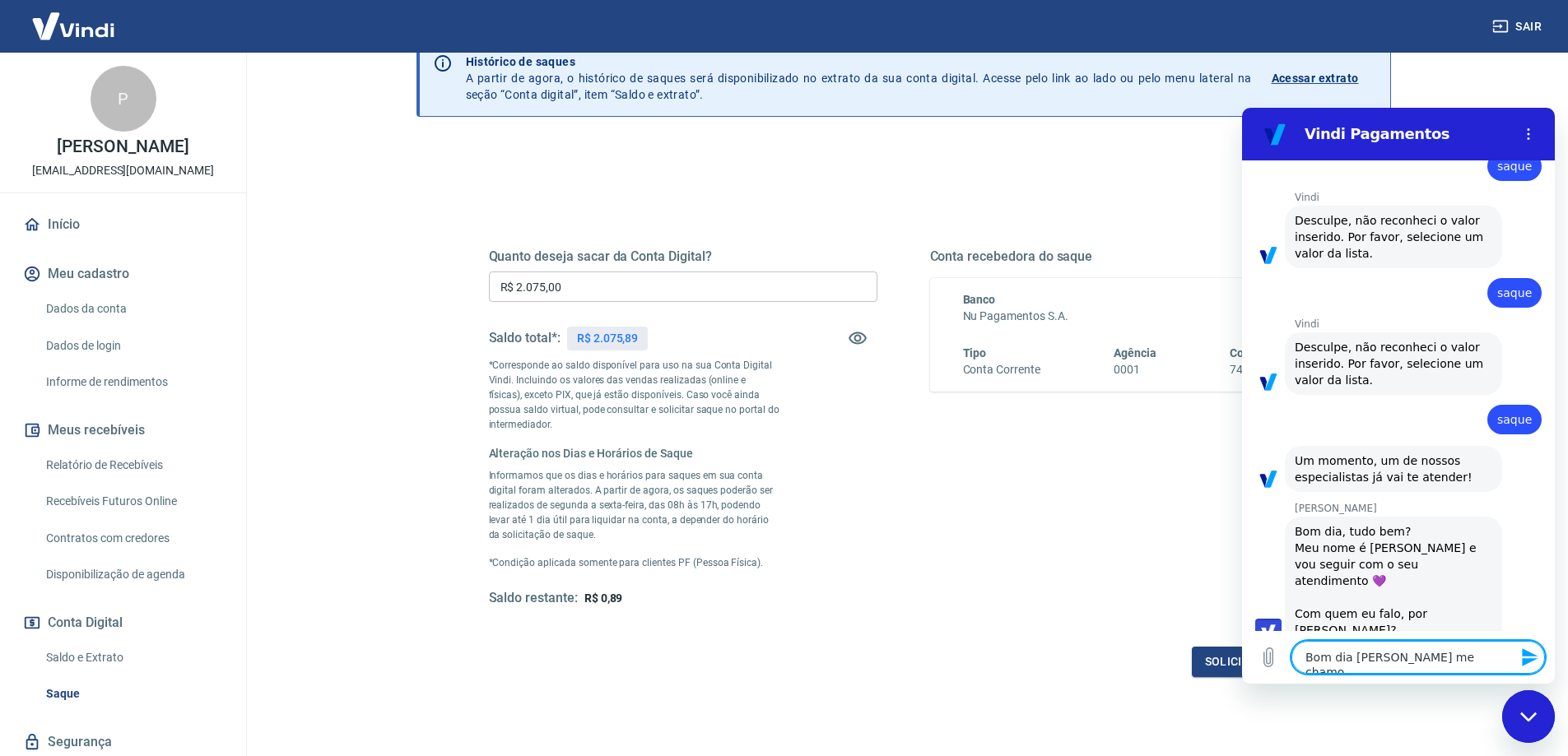
type textarea "Bom dia [PERSON_NAME] me chamo"
type textarea "x"
type textarea "Bom dia Viviane me chamo p"
type textarea "x"
type textarea "Bom dia Viviane me chamo pa"
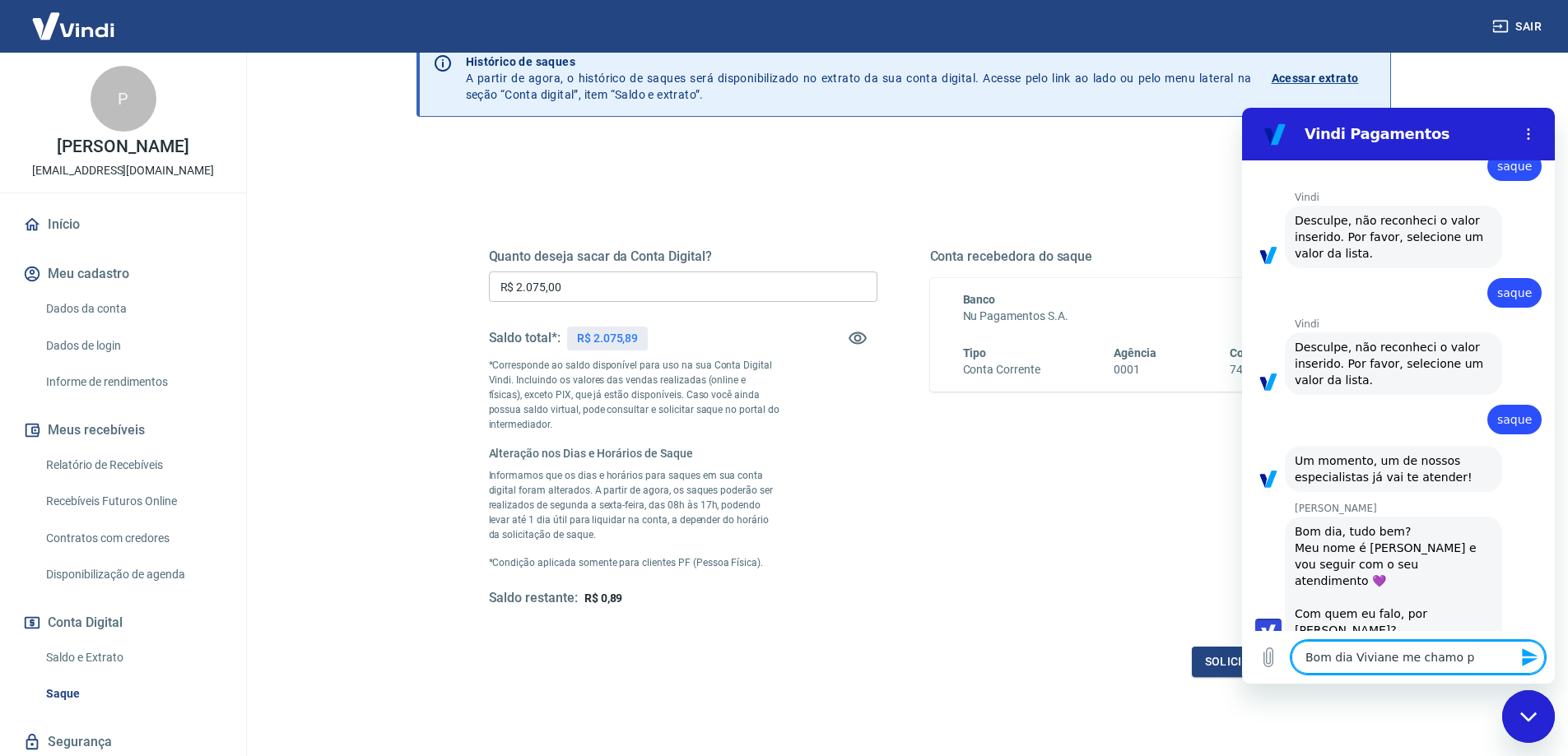
type textarea "x"
type textarea "Bom dia Viviane me chamo pau"
type textarea "x"
type textarea "Bom dia Viviane me [PERSON_NAME]"
type textarea "x"
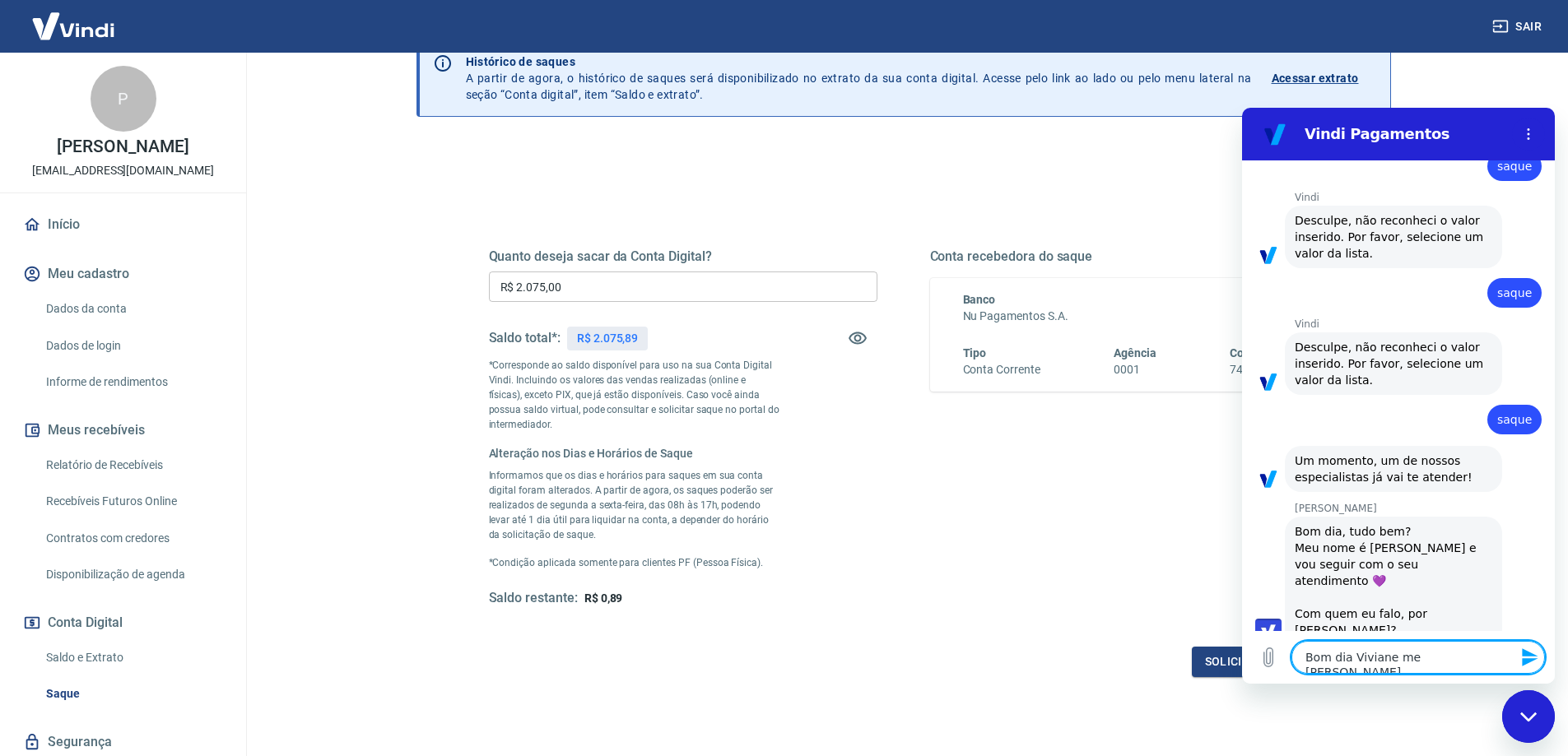
type textarea "Bom dia [PERSON_NAME] me chamo [PERSON_NAME]"
type textarea "x"
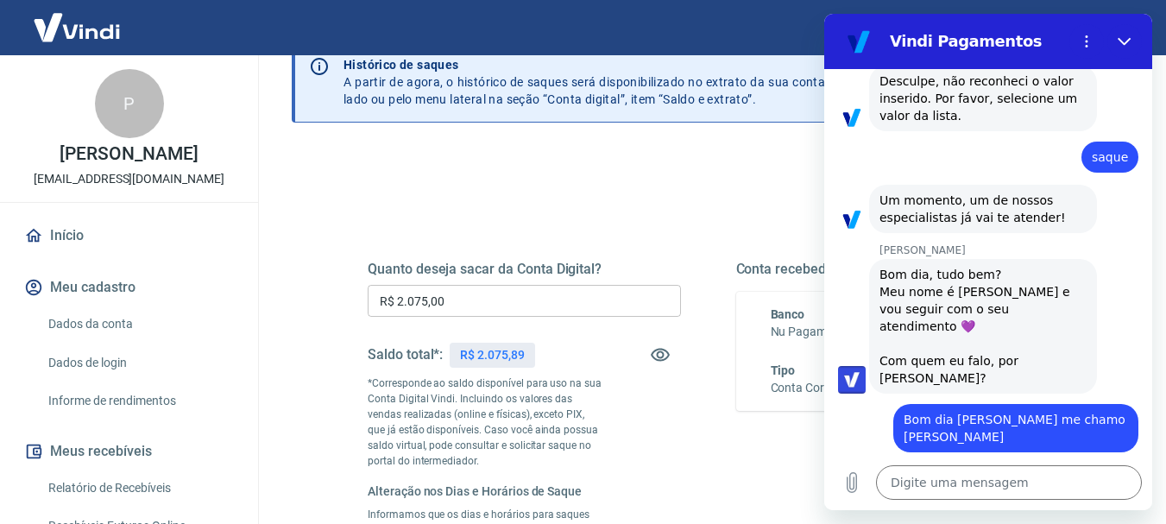
scroll to position [492, 0]
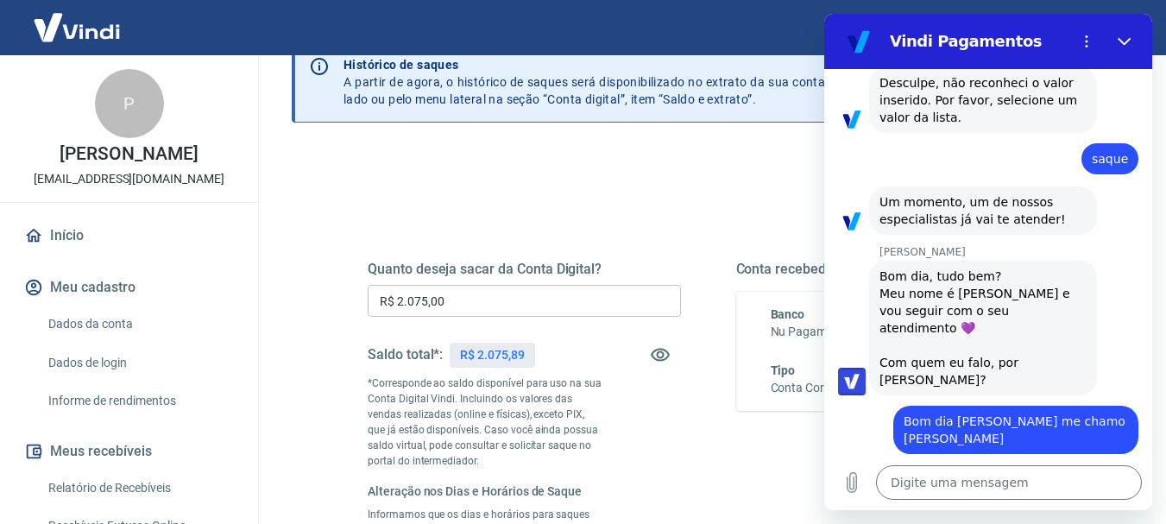
type textarea "x"
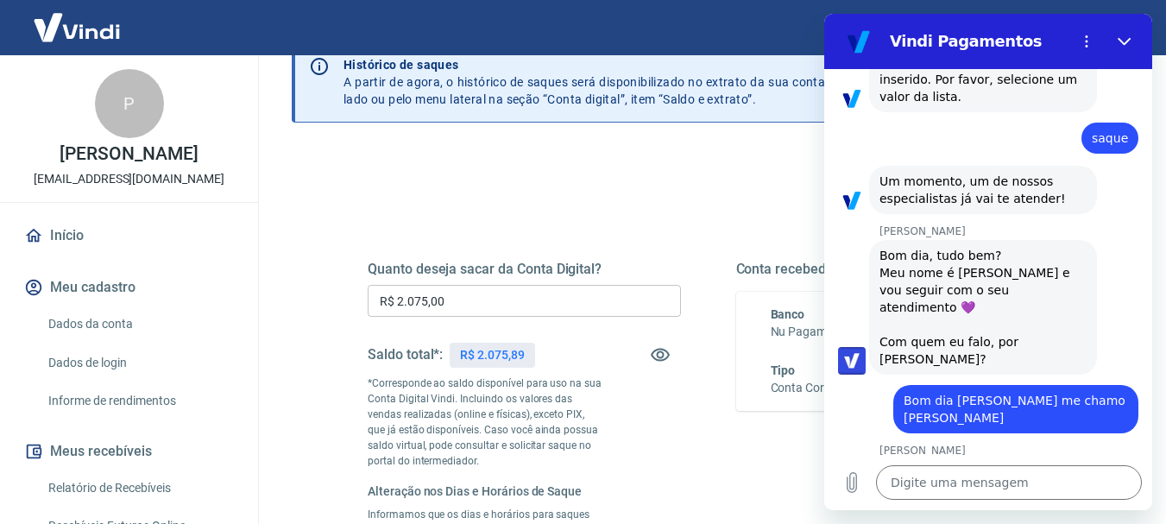
scroll to position [516, 0]
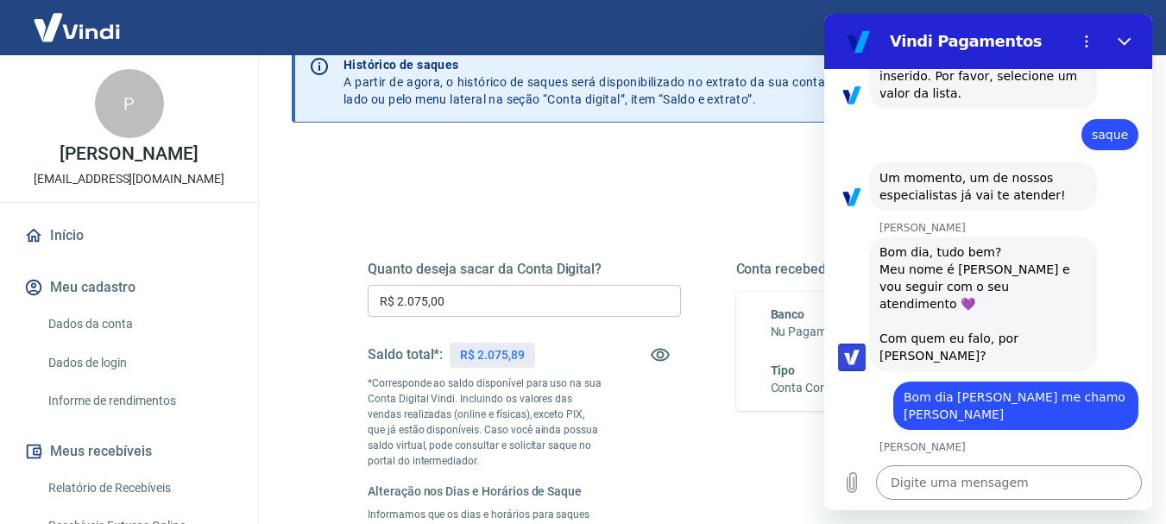
click at [985, 490] on textarea at bounding box center [1009, 482] width 266 height 35
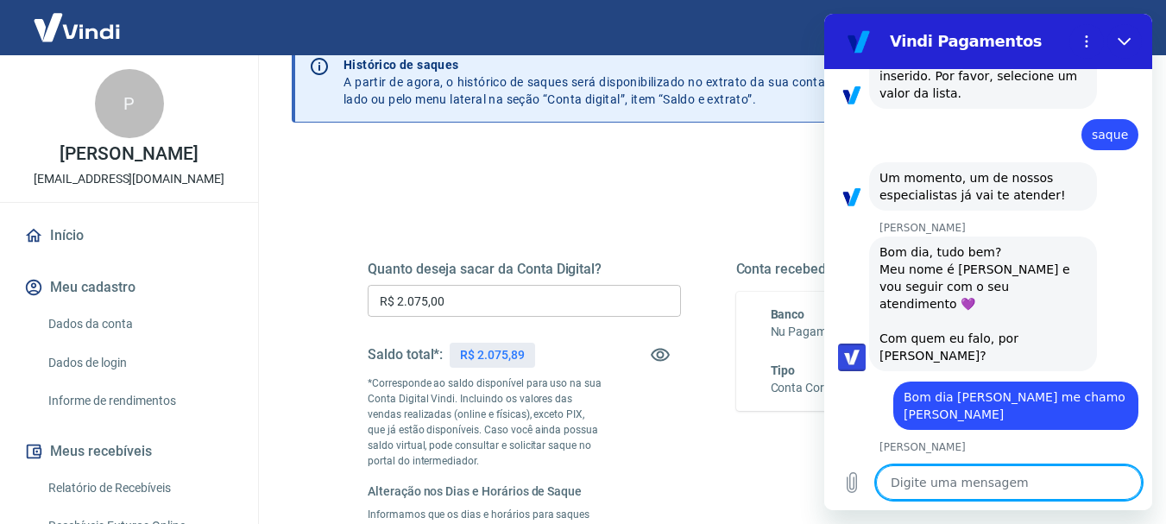
type textarea "P"
type textarea "x"
type textarea "Pr"
type textarea "x"
type textarea "Pra"
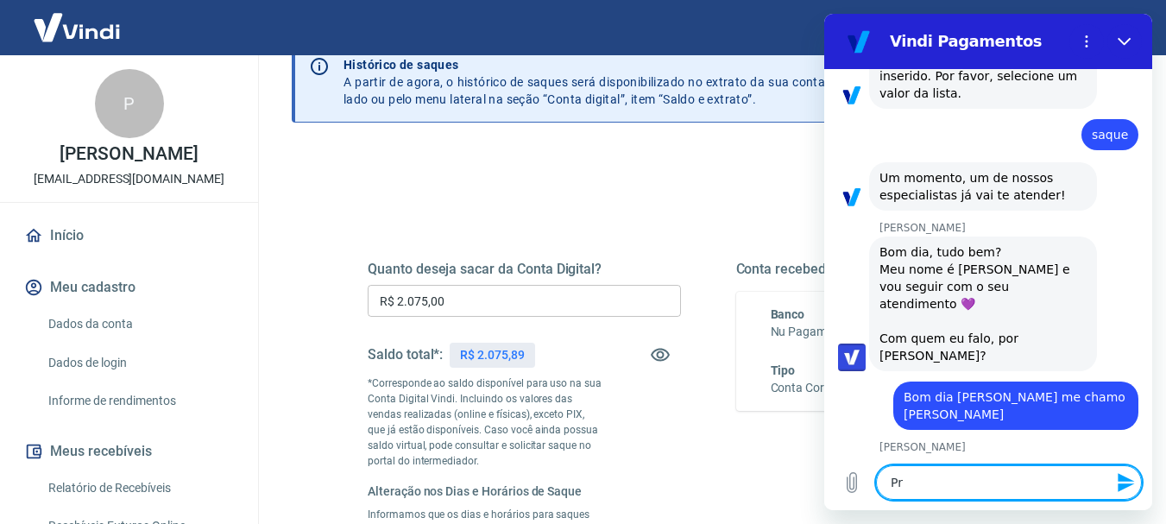
type textarea "x"
type textarea "Praz"
type textarea "x"
type textarea "[GEOGRAPHIC_DATA]"
type textarea "x"
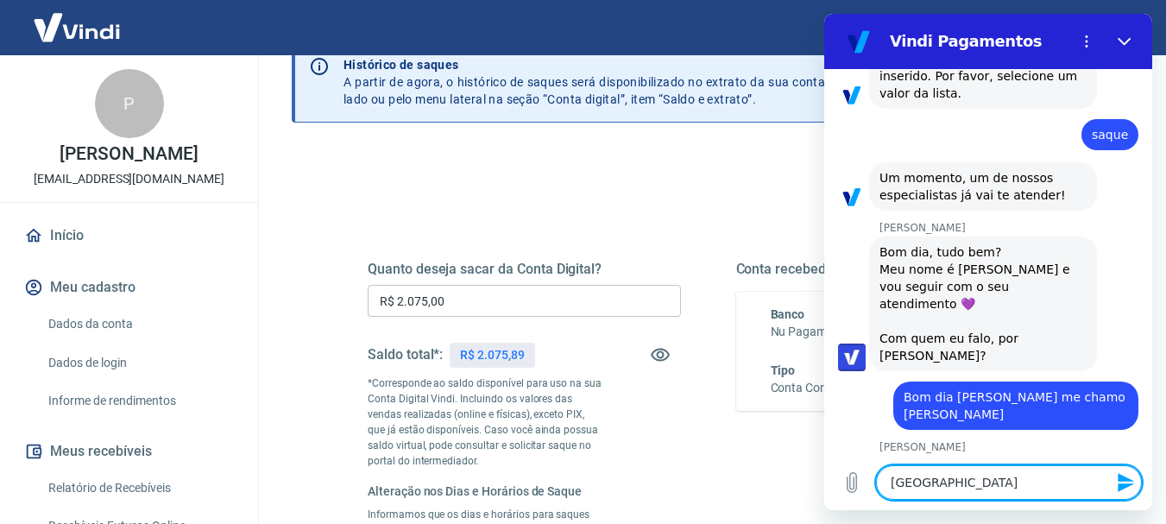
type textarea "Prazer"
type textarea "x"
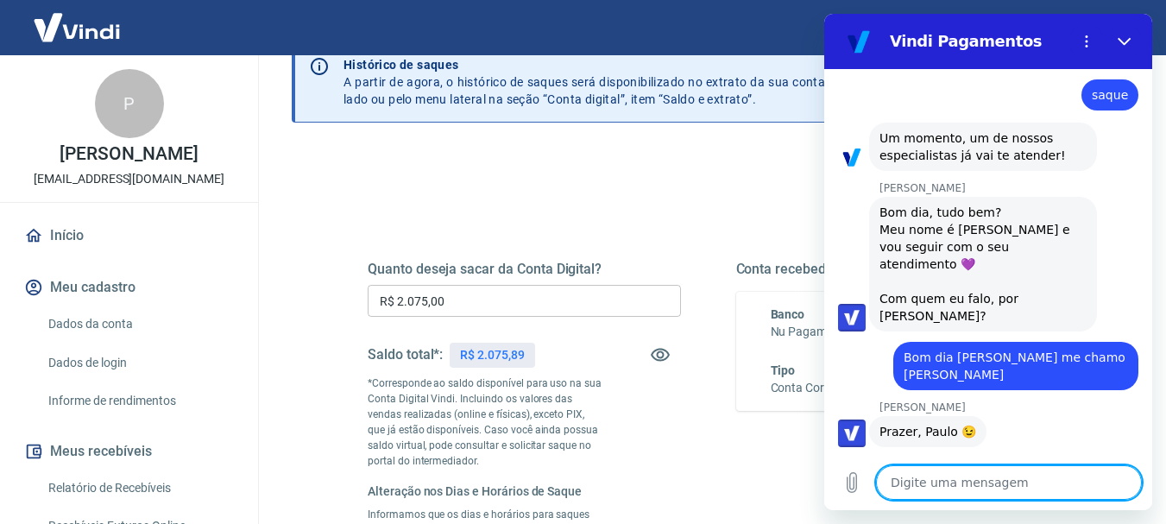
type textarea "x"
type textarea "E"
type textarea "x"
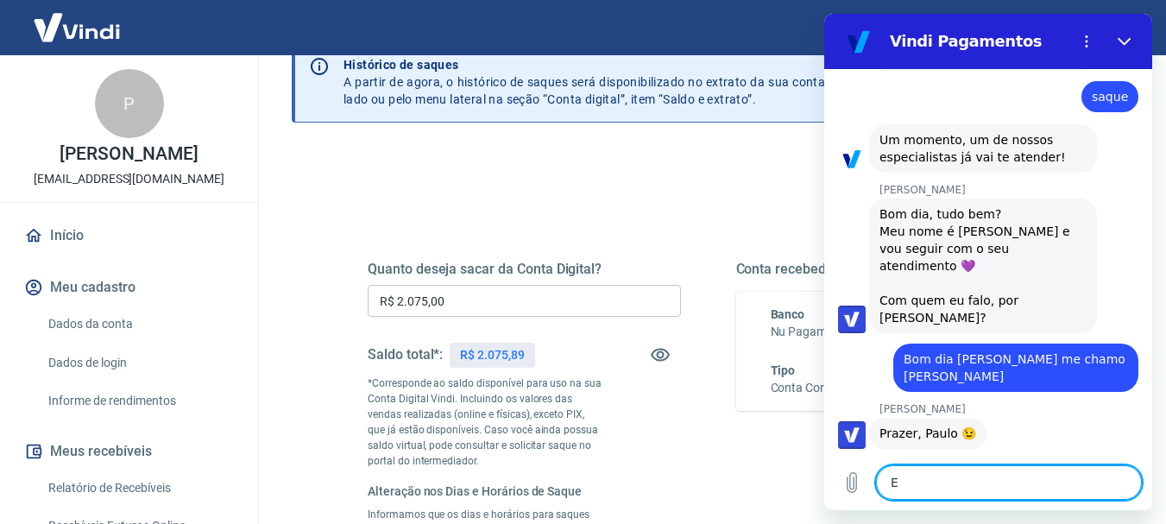
type textarea "Es"
type textarea "x"
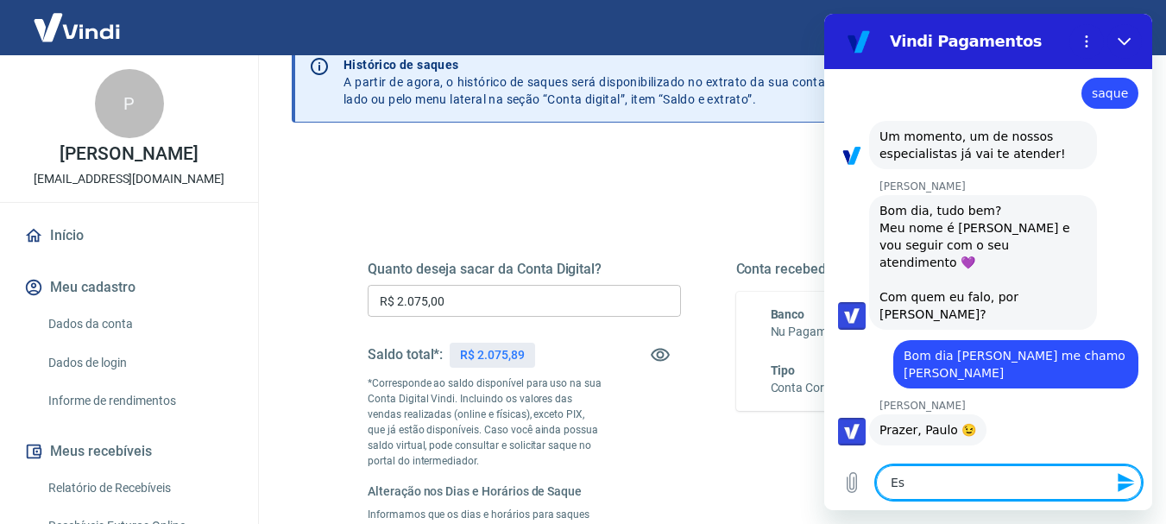
type textarea "Est"
type textarea "x"
type textarea "Esto"
type textarea "x"
type textarea "Estou"
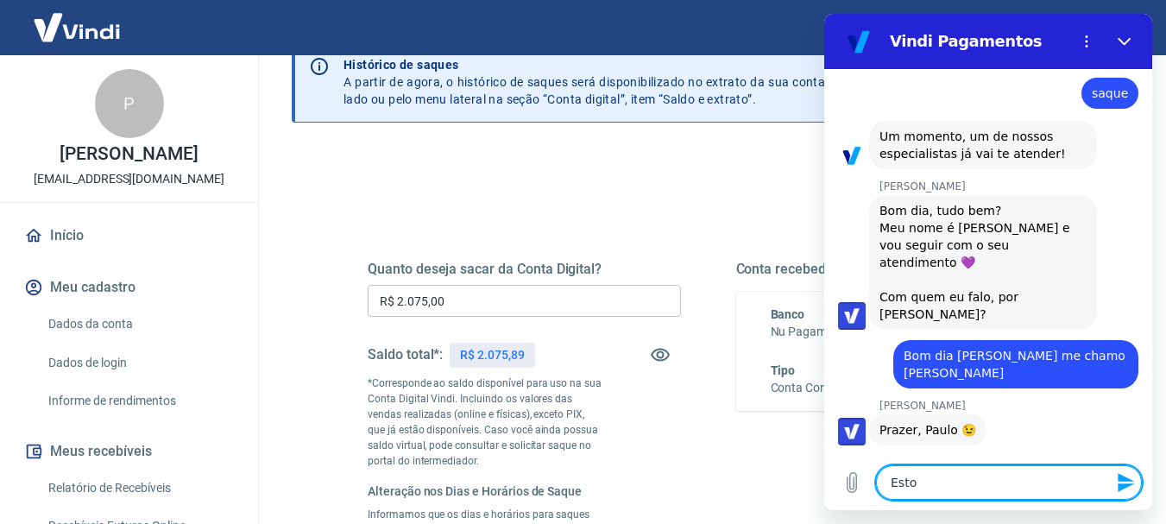
type textarea "x"
type textarea "Estou"
type textarea "x"
type textarea "Estou t"
type textarea "x"
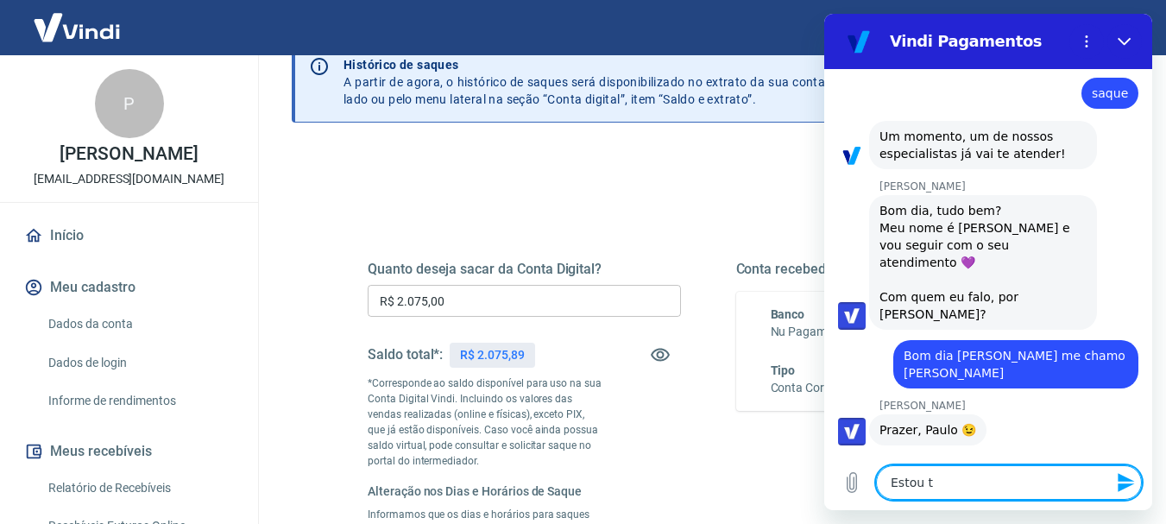
type textarea "Estou te"
type textarea "x"
type textarea "Estou ten"
type textarea "x"
type textarea "Estou tent"
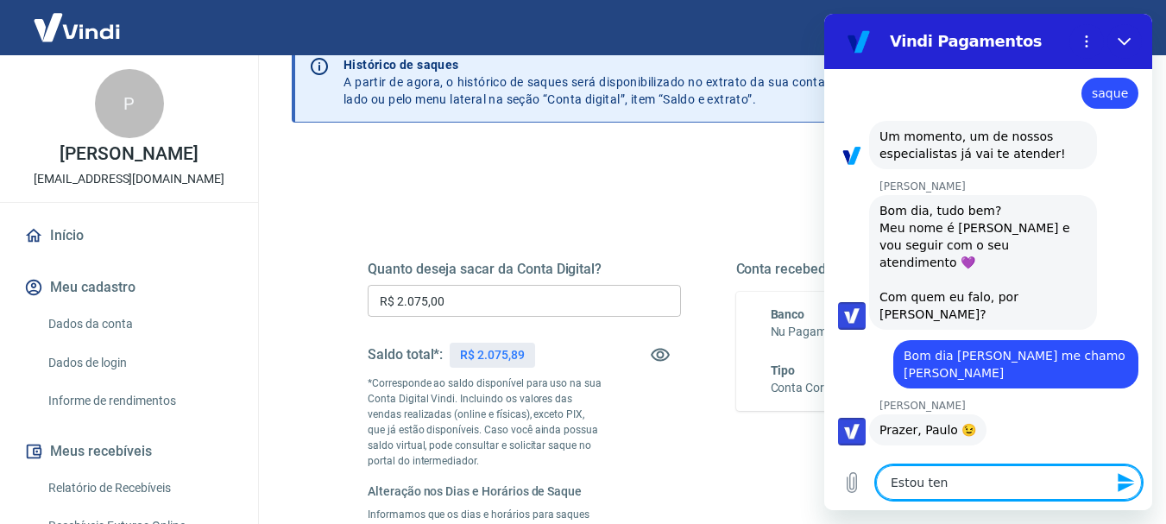
type textarea "x"
type textarea "Estou tenta"
type textarea "x"
type textarea "Estou tentan"
type textarea "x"
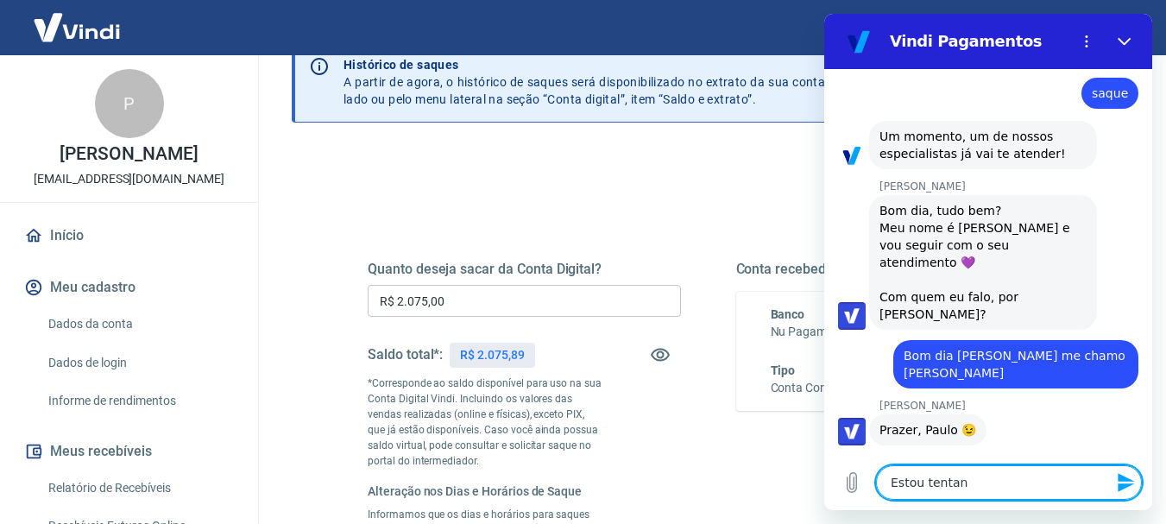
type textarea "Estou tentand"
type textarea "x"
type textarea "Estou tentando"
type textarea "x"
type textarea "Estou tentando"
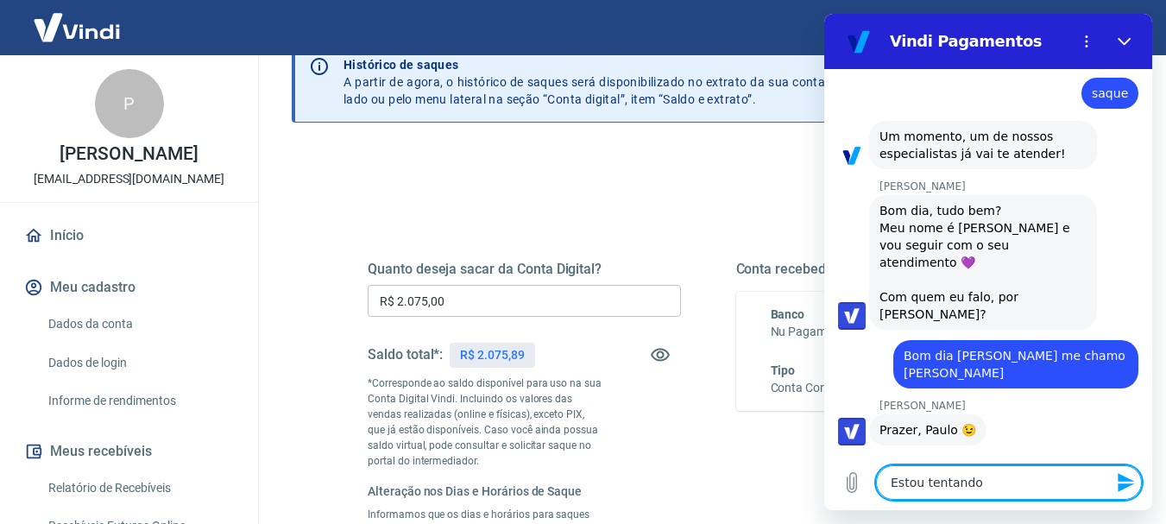
type textarea "x"
type textarea "Estou tentando f"
type textarea "x"
type textarea "Estou tentando fa"
type textarea "x"
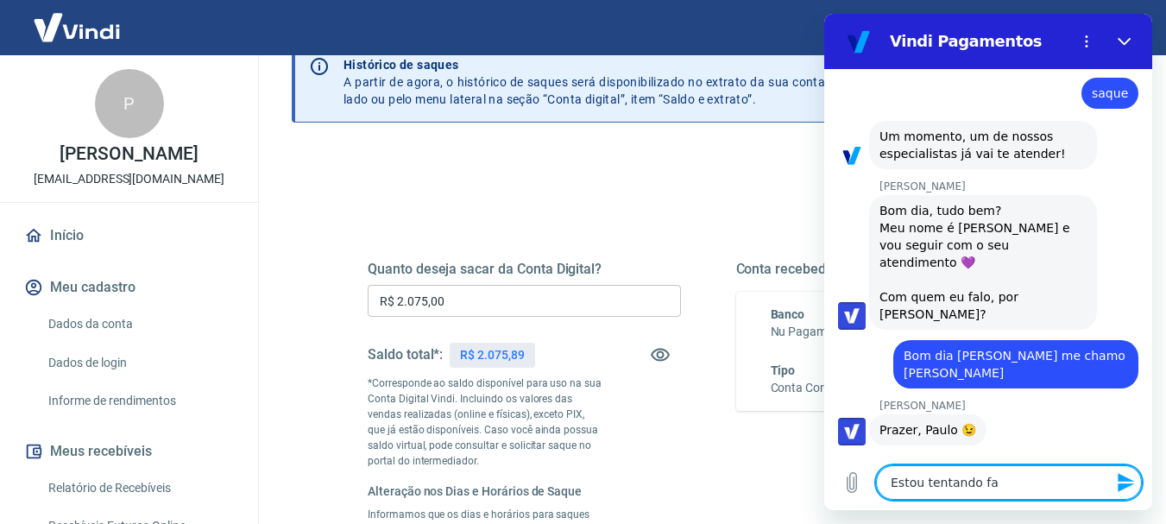
type textarea "Estou tentando faz"
type textarea "x"
type textarea "Estou tentando faze"
type textarea "x"
type textarea "Estou tentando fazer"
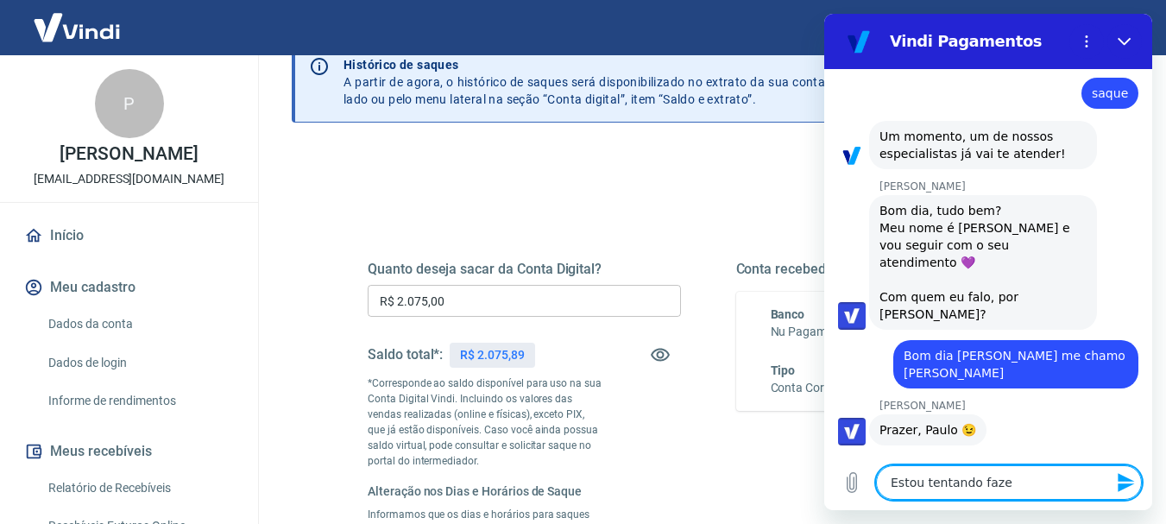
type textarea "x"
type textarea "Estou tentando fazer"
type textarea "x"
type textarea "Estou tentando fazer u"
type textarea "x"
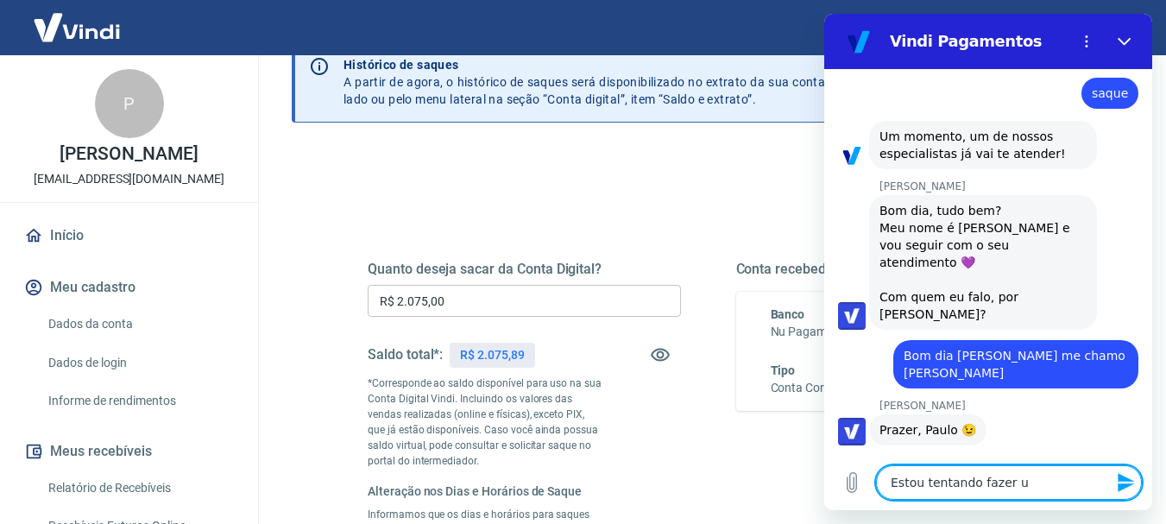
type textarea "Estou tentando fazer um"
type textarea "x"
type textarea "Estou tentando fazer um"
type textarea "x"
type textarea "Estou tentando fazer um s"
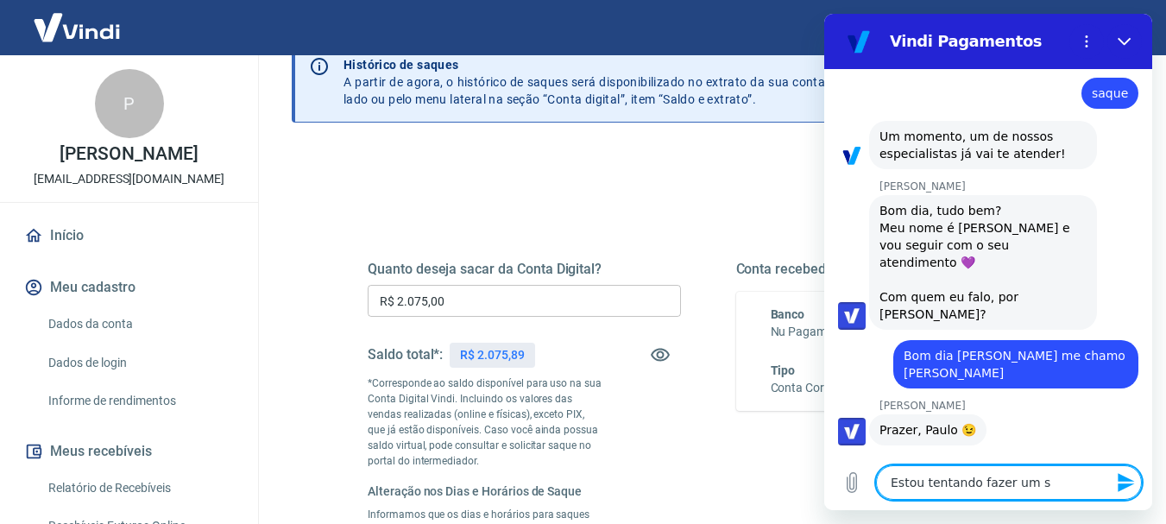
type textarea "x"
type textarea "Estou tentando fazer um sa"
type textarea "x"
type textarea "Estou tentando fazer um saq"
type textarea "x"
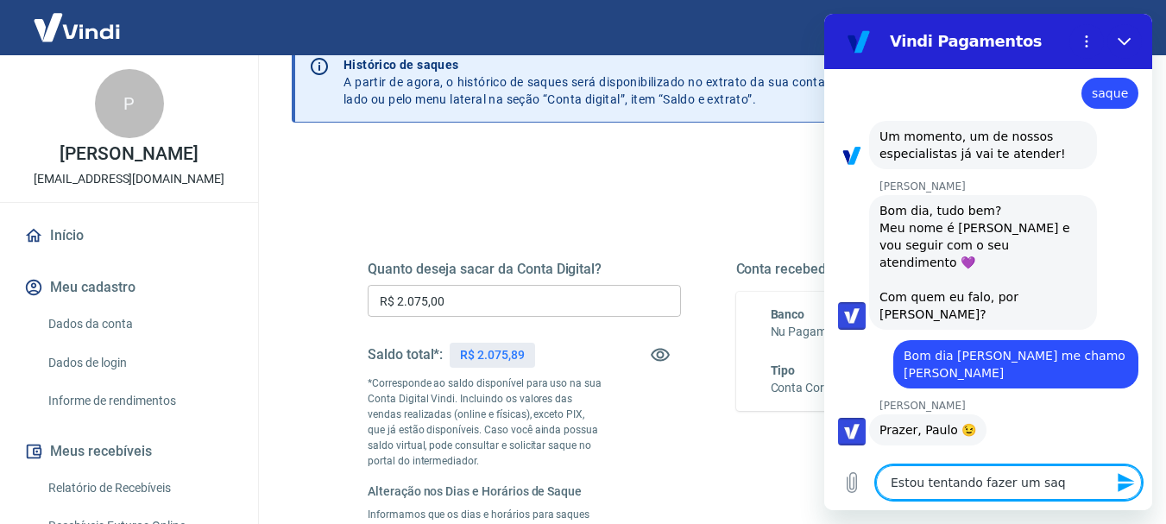
type textarea "Estou tentando fazer um saqu"
type textarea "x"
type textarea "Estou tentando fazer um saque"
type textarea "x"
type textarea "Estou tentando fazer um saque"
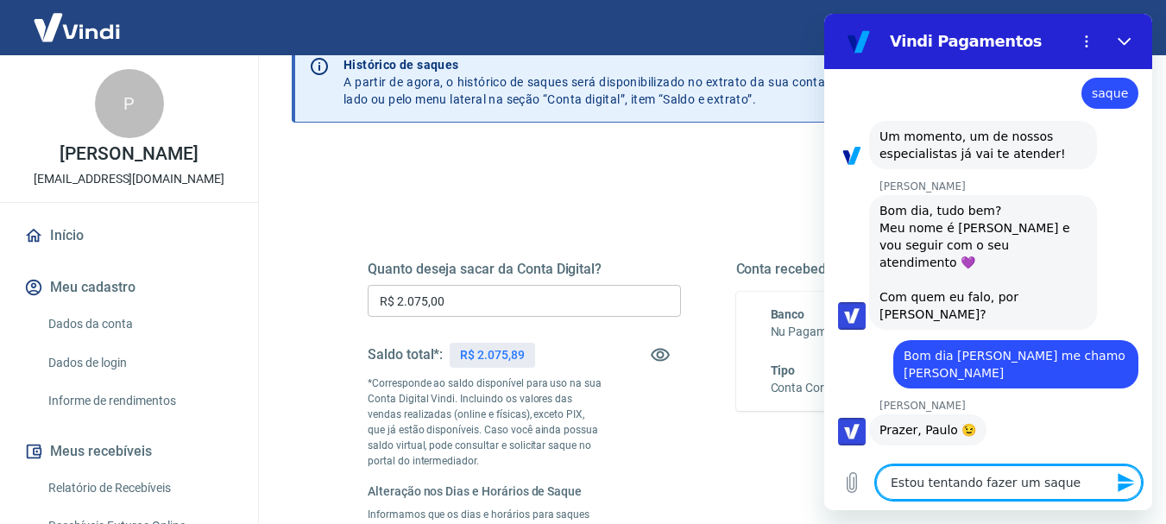
type textarea "x"
type textarea "Estou tentando fazer um saque j"
type textarea "x"
type textarea "Estou tentando fazer um saque já"
type textarea "x"
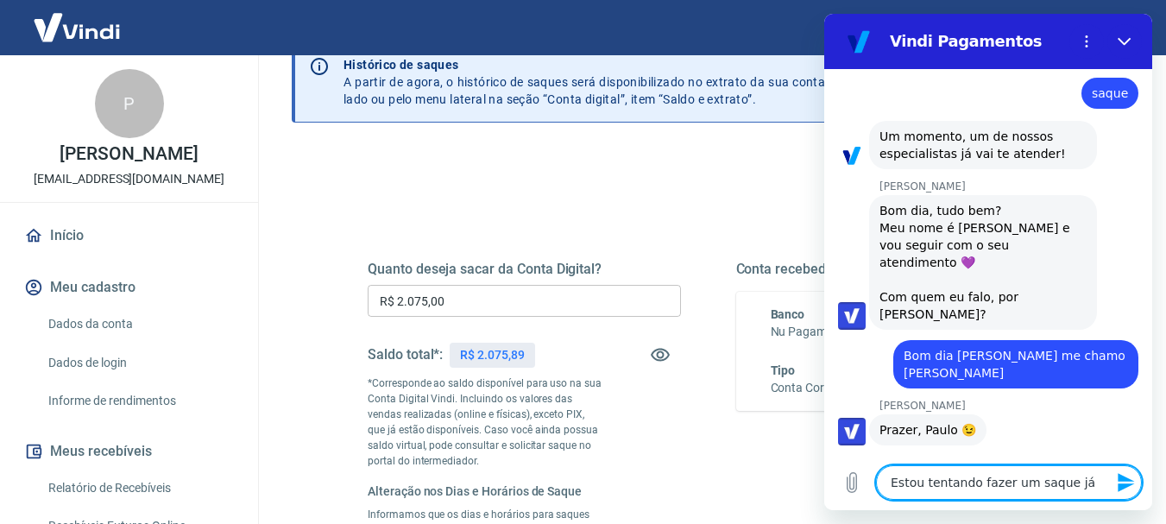
type textarea "Estou tentando fazer um saque já"
type textarea "x"
type textarea "Estou tentando fazer um saque já f"
type textarea "x"
type textarea "Estou tentando fazer um saque já fa"
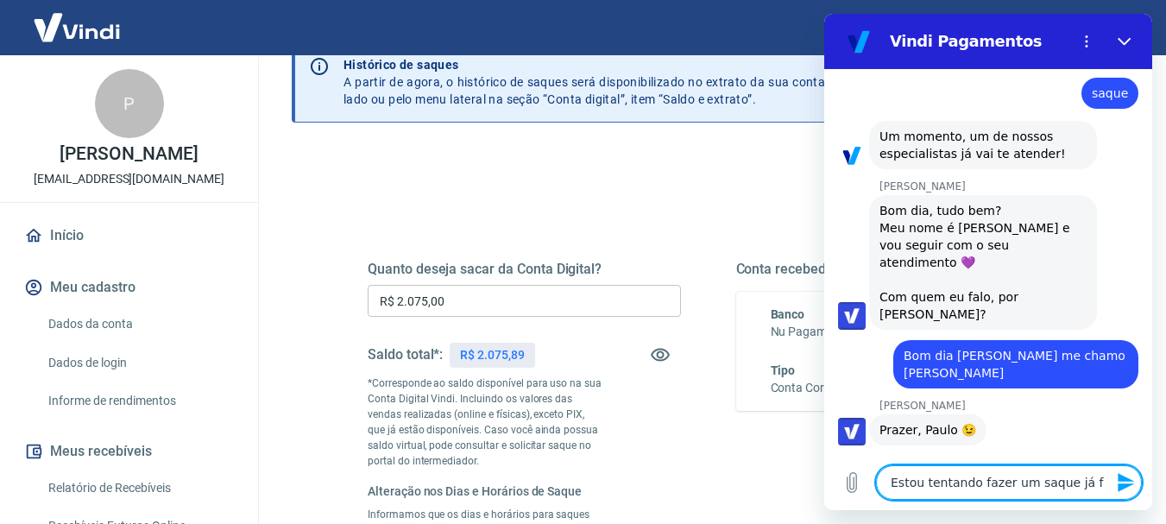
type textarea "x"
type textarea "Estou tentando fazer um saque já faz"
type textarea "x"
type textarea "Estou tentando fazer um saque já faz"
type textarea "x"
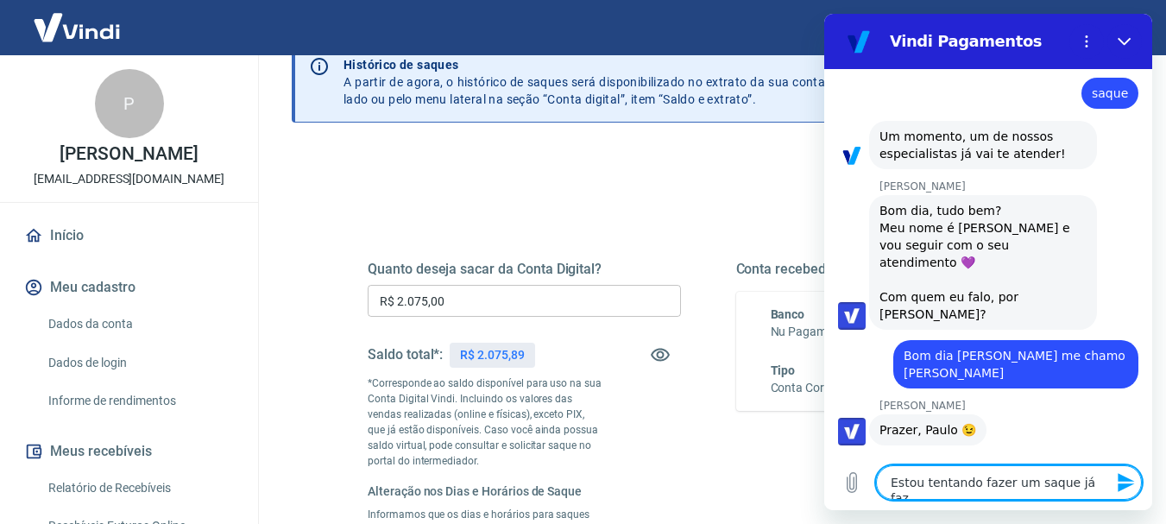
type textarea "Estou tentando fazer um saque já faz a"
type textarea "x"
type textarea "Estou tentando fazer um saque já faz al"
type textarea "x"
type textarea "Estou tentando fazer um saque já faz alg"
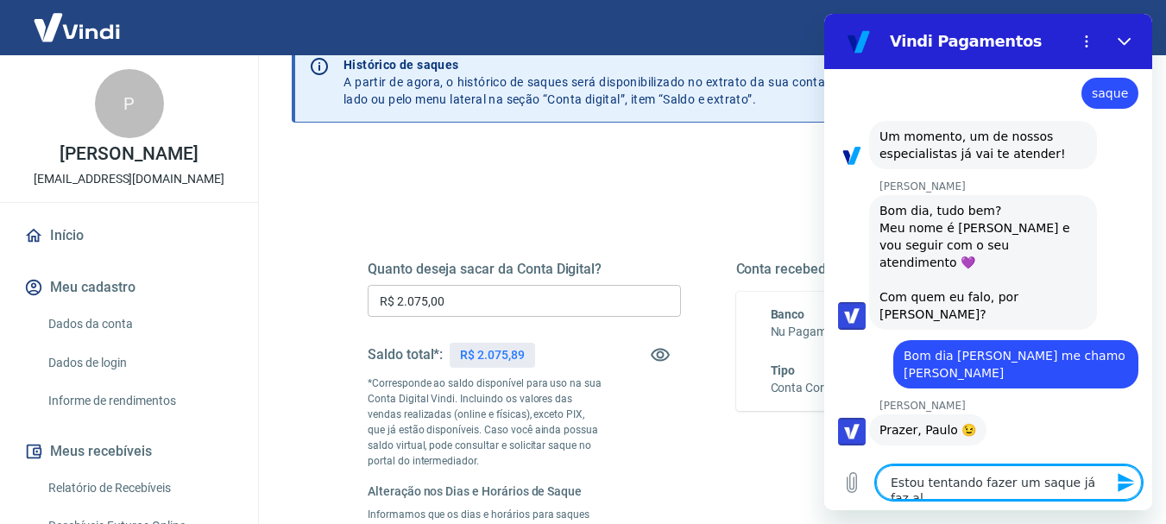
type textarea "x"
type textarea "Estou tentando fazer um saque já faz algu"
type textarea "x"
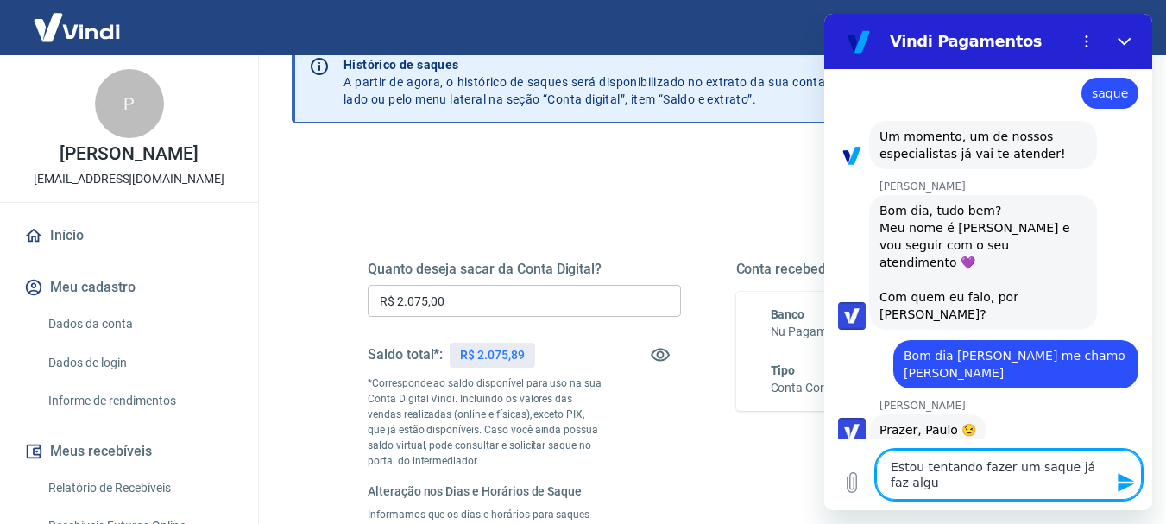
type textarea "Estou tentando fazer um saque já faz algum"
type textarea "x"
type textarea "Estou tentando fazer um saque já faz algum"
type textarea "x"
type textarea "Estou tentando fazer um saque já faz algum t"
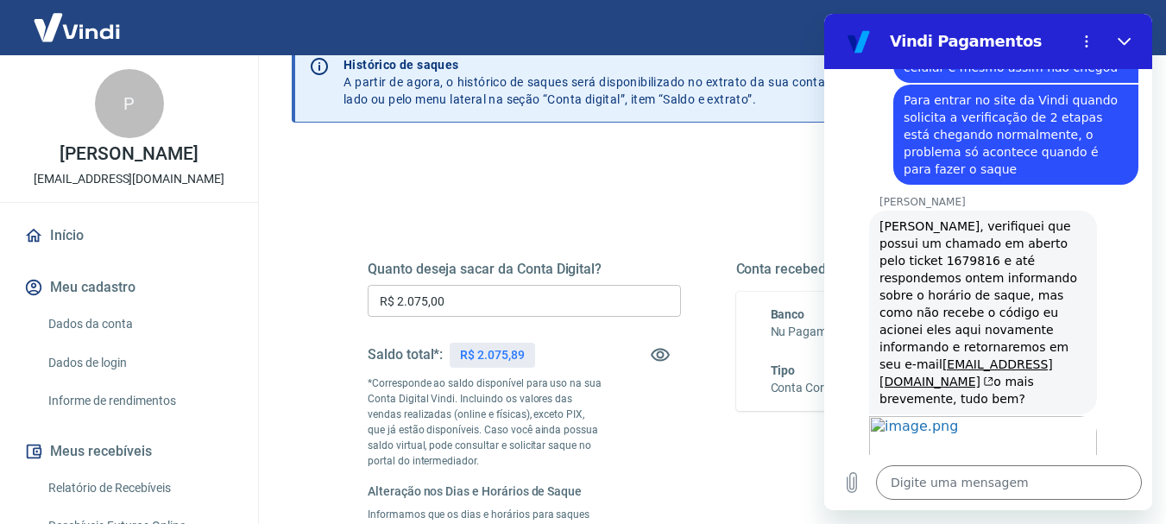
scroll to position [1117, 0]
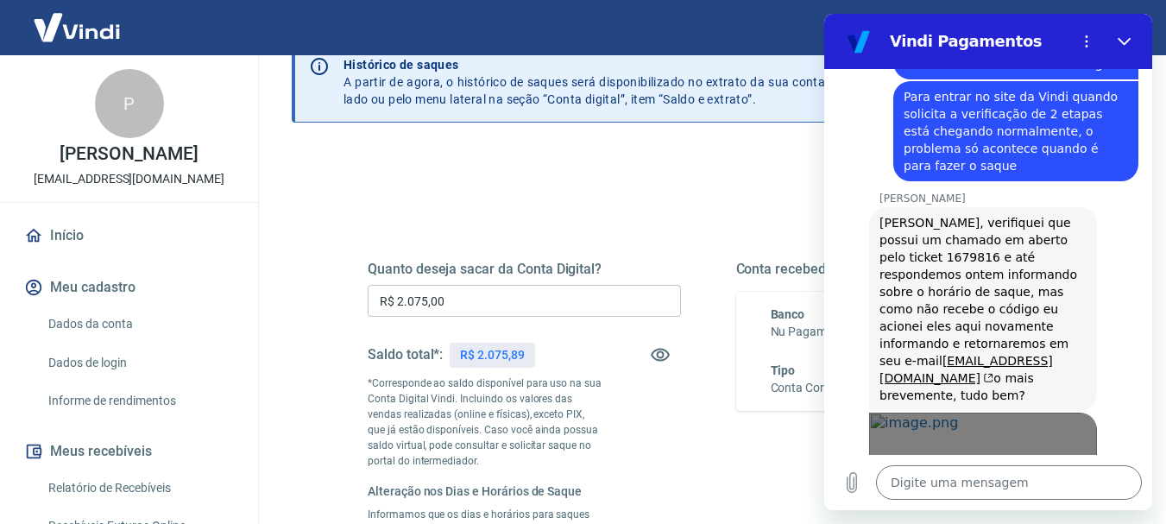
click at [917, 413] on link "Abrir em [GEOGRAPHIC_DATA]" at bounding box center [983, 476] width 228 height 126
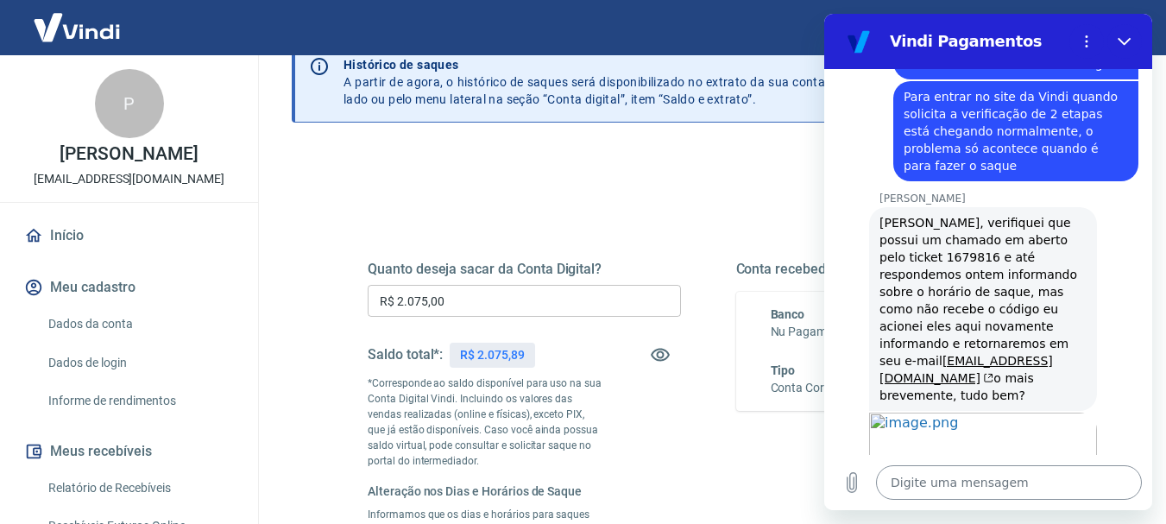
click at [991, 494] on textarea at bounding box center [1009, 482] width 266 height 35
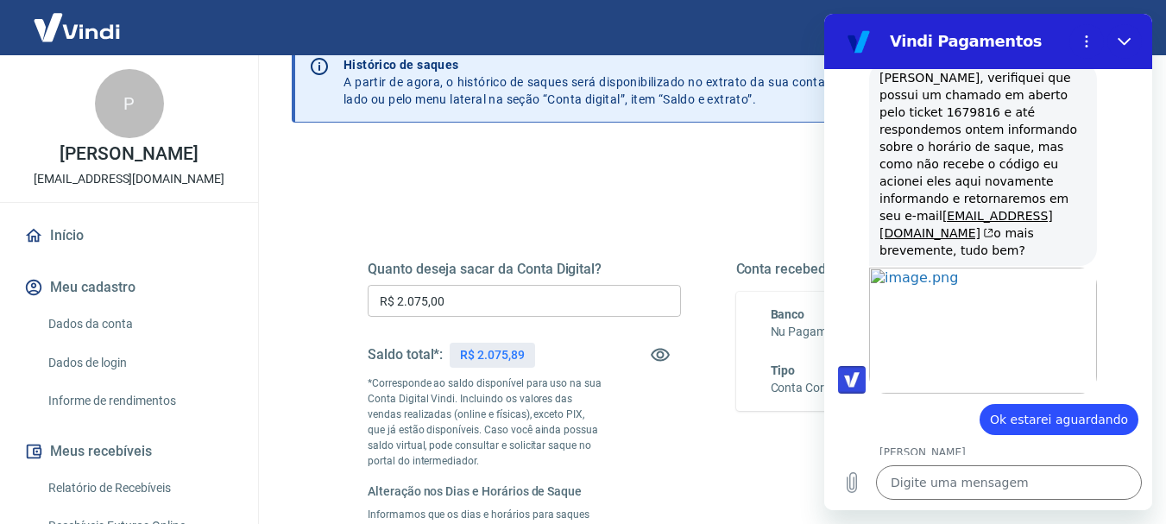
scroll to position [1265, 0]
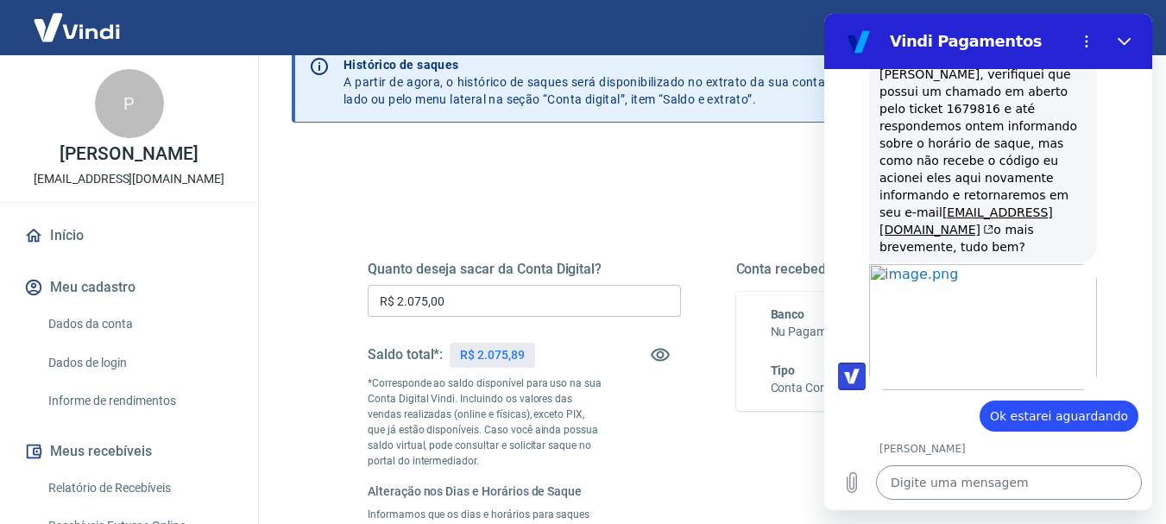
click at [910, 478] on textarea at bounding box center [1009, 482] width 266 height 35
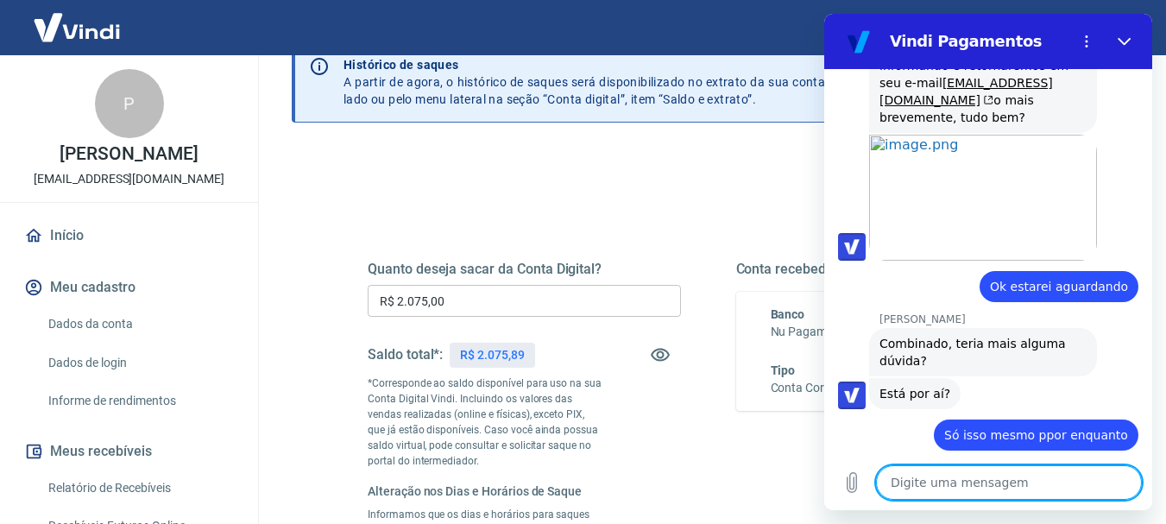
scroll to position [1398, 0]
